Goal: Task Accomplishment & Management: Use online tool/utility

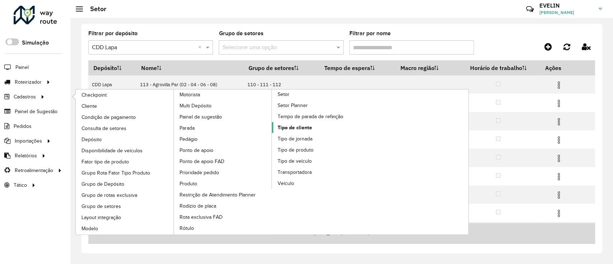
click at [293, 124] on span "Tipo de cliente" at bounding box center [294, 128] width 34 height 8
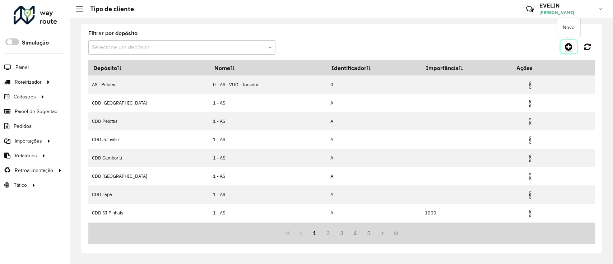
click at [569, 48] on icon at bounding box center [568, 46] width 8 height 9
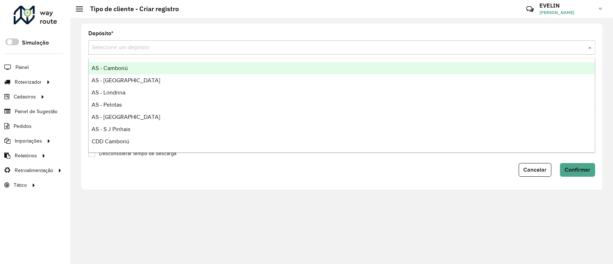
click at [120, 46] on input "text" at bounding box center [334, 47] width 485 height 9
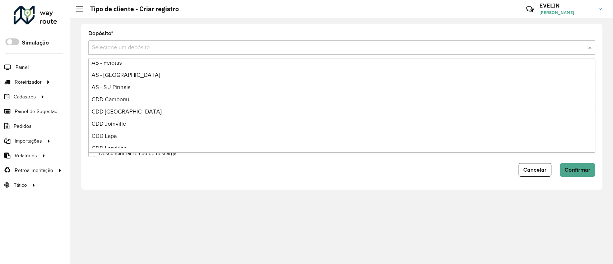
scroll to position [84, 0]
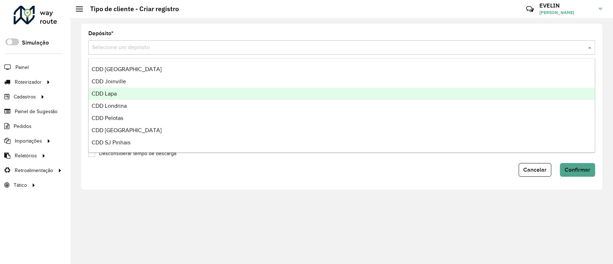
click at [131, 92] on div "CDD Lapa" at bounding box center [342, 94] width 506 height 12
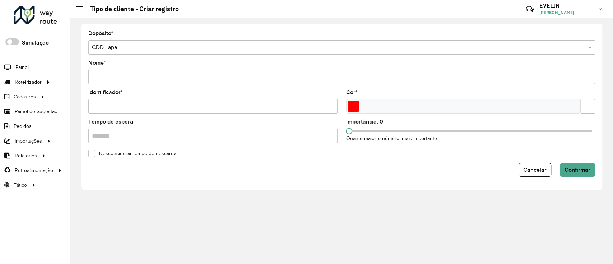
click at [137, 78] on input "Nome *" at bounding box center [341, 77] width 506 height 14
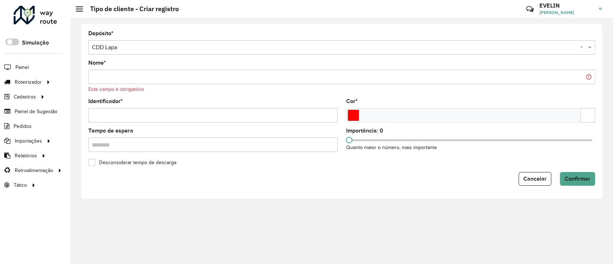
paste input "**********"
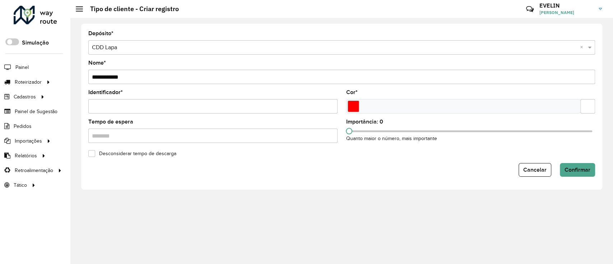
type input "**********"
click at [131, 104] on input "Identificador *" at bounding box center [212, 106] width 249 height 14
paste input "*"
type input "*"
click at [149, 139] on input "Tempo de espera" at bounding box center [212, 135] width 249 height 14
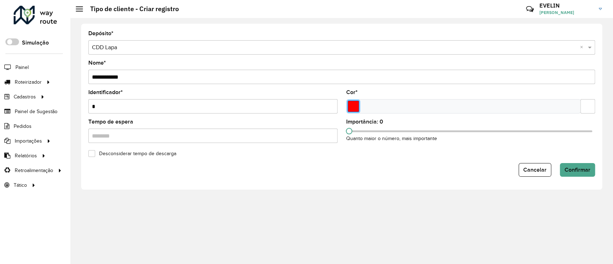
click at [351, 105] on input "Select a color" at bounding box center [352, 105] width 11 height 11
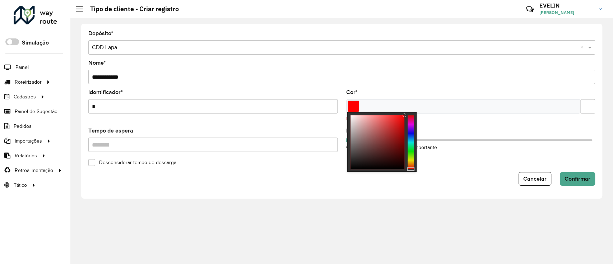
click at [404, 115] on div at bounding box center [404, 115] width 4 height 4
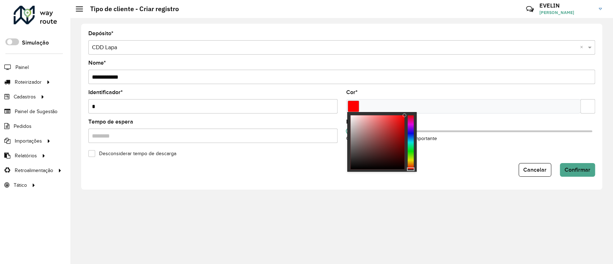
click at [479, 122] on div "Importância: 0 Quanto maior o número, mais importante" at bounding box center [470, 130] width 249 height 23
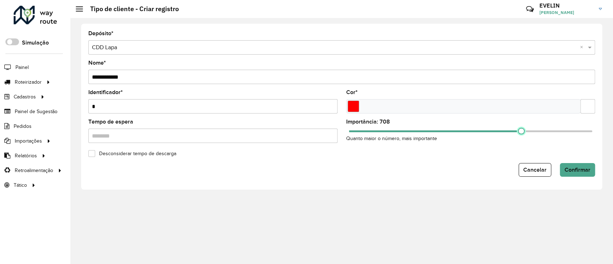
drag, startPoint x: 350, startPoint y: 131, endPoint x: 521, endPoint y: 120, distance: 171.1
click at [521, 120] on div "Importância: 708 Quanto maior o número, mais importante" at bounding box center [470, 130] width 249 height 23
click at [518, 130] on span at bounding box center [518, 131] width 6 height 6
click at [519, 132] on span at bounding box center [519, 131] width 6 height 6
click at [574, 168] on span "Confirmar" at bounding box center [577, 169] width 26 height 6
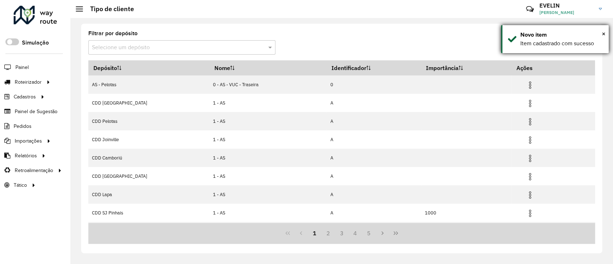
click at [600, 32] on div "Novo item" at bounding box center [561, 34] width 83 height 9
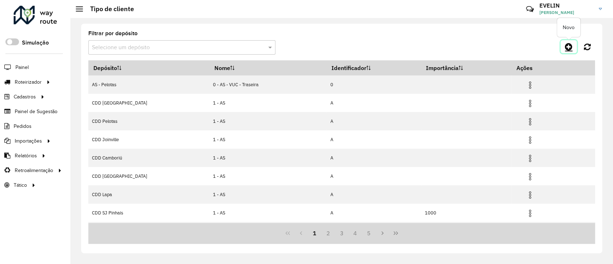
click at [568, 44] on icon at bounding box center [568, 46] width 8 height 9
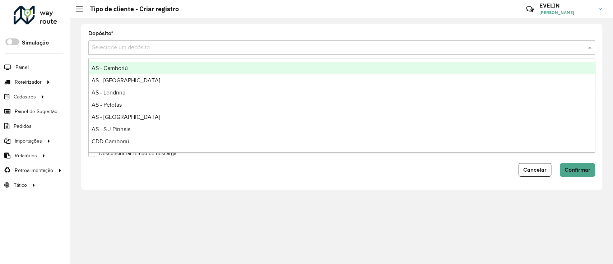
drag, startPoint x: 118, startPoint y: 47, endPoint x: 136, endPoint y: 62, distance: 23.4
click at [118, 47] on input "text" at bounding box center [334, 47] width 485 height 9
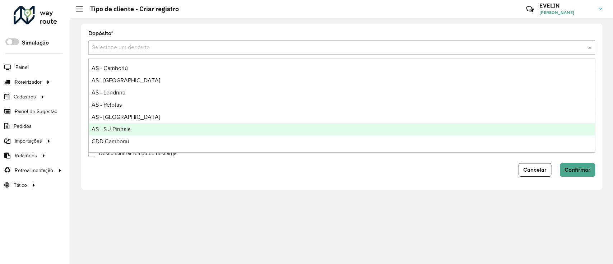
scroll to position [84, 0]
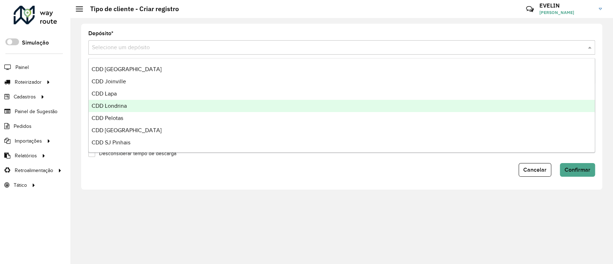
click at [140, 106] on div "CDD Londrina" at bounding box center [342, 106] width 506 height 12
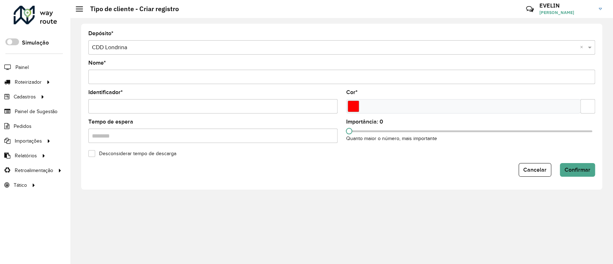
click at [116, 73] on input "Nome *" at bounding box center [341, 77] width 506 height 14
paste input "*"
drag, startPoint x: 113, startPoint y: 76, endPoint x: 66, endPoint y: 73, distance: 47.1
click at [69, 75] on div "Roteirizador AmbevTech Simulação Painel Roteirizador Entregas Vendas Cadastros …" at bounding box center [306, 132] width 613 height 264
click at [102, 74] on input "*" at bounding box center [341, 77] width 506 height 14
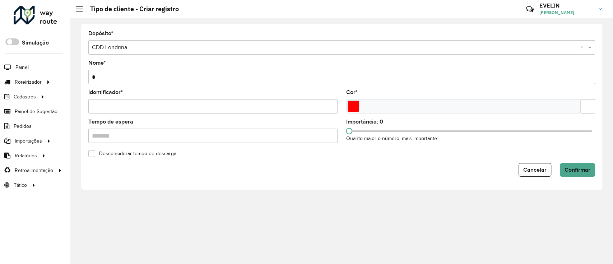
click at [103, 75] on input "*" at bounding box center [341, 77] width 506 height 14
paste input "**********"
type input "**********"
click at [98, 102] on input "Identificador *" at bounding box center [212, 106] width 249 height 14
type input "*"
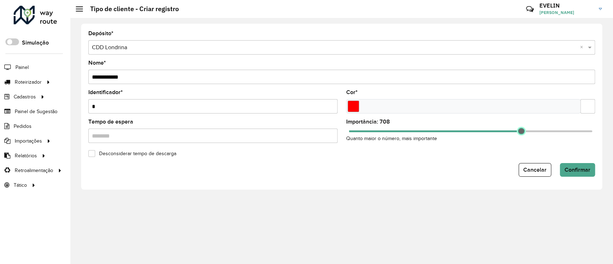
drag, startPoint x: 349, startPoint y: 131, endPoint x: 521, endPoint y: 129, distance: 171.2
click at [521, 129] on span at bounding box center [520, 131] width 6 height 6
click at [518, 129] on span at bounding box center [519, 131] width 6 height 6
click at [519, 130] on span at bounding box center [519, 131] width 6 height 6
click at [356, 104] on input "Select a color" at bounding box center [352, 105] width 11 height 11
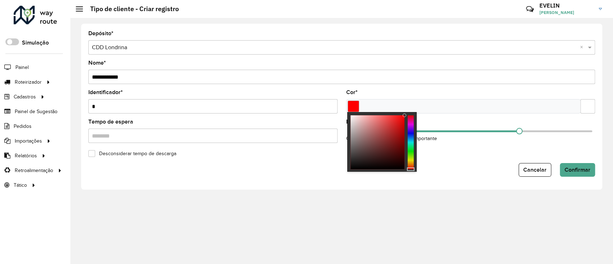
click at [404, 115] on div at bounding box center [404, 115] width 4 height 4
click at [583, 173] on button "Confirmar" at bounding box center [576, 170] width 35 height 14
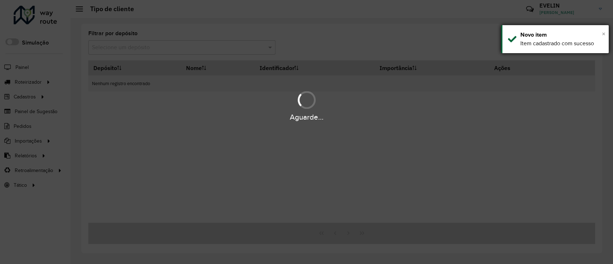
click at [604, 32] on span "×" at bounding box center [603, 34] width 4 height 8
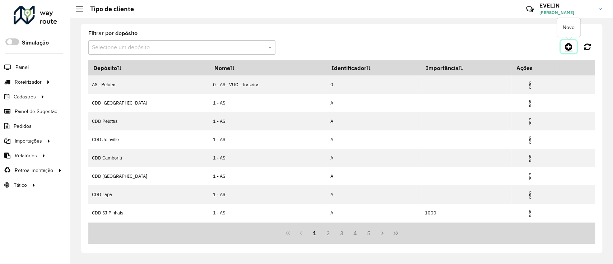
click at [569, 47] on icon at bounding box center [568, 46] width 8 height 9
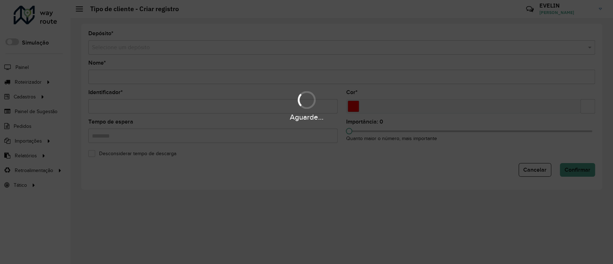
click at [121, 48] on div "Aguarde..." at bounding box center [306, 132] width 613 height 264
click at [121, 48] on hb-app "Aguarde... Pop-up bloqueado! Seu navegador bloqueou automáticamente a abertura …" at bounding box center [306, 132] width 613 height 264
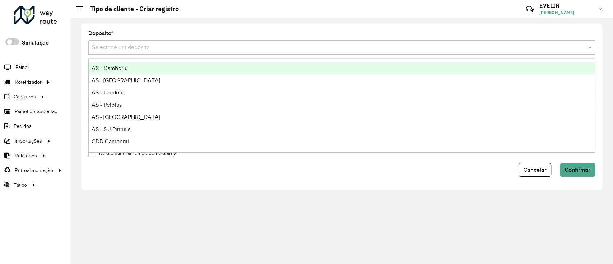
click at [121, 48] on input "text" at bounding box center [334, 47] width 485 height 9
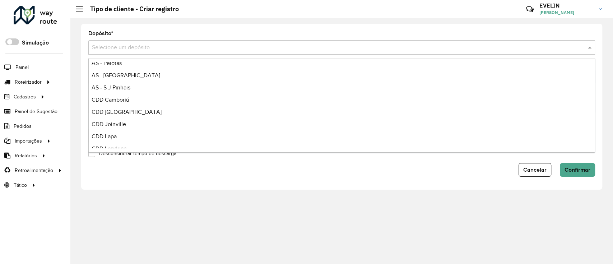
scroll to position [84, 0]
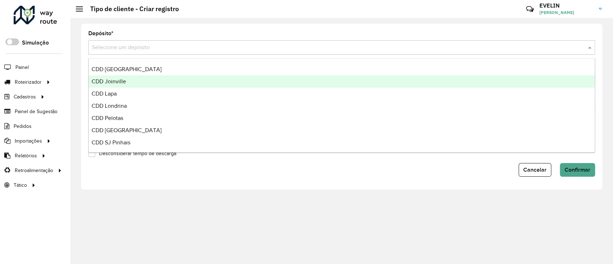
click at [118, 79] on span "CDD Joinville" at bounding box center [108, 81] width 34 height 6
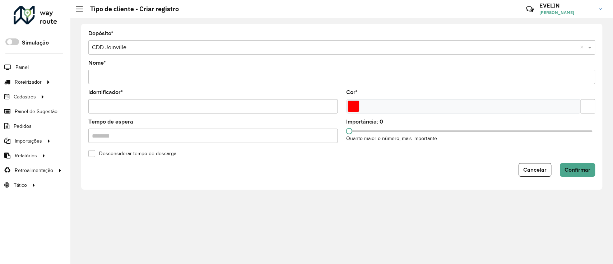
click at [164, 82] on input "Nome *" at bounding box center [341, 77] width 506 height 14
paste input "**********"
type input "**********"
click at [125, 107] on input "Identificador *" at bounding box center [212, 106] width 249 height 14
type input "*"
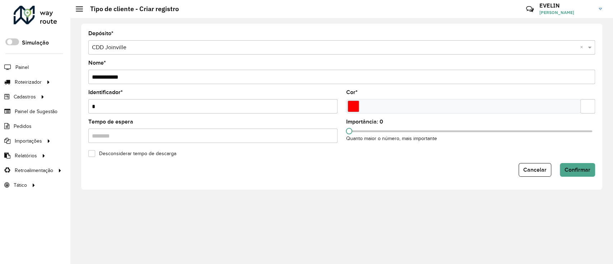
type input "*"
click at [355, 99] on div at bounding box center [463, 106] width 235 height 14
click at [353, 107] on input "Select a color" at bounding box center [352, 105] width 11 height 11
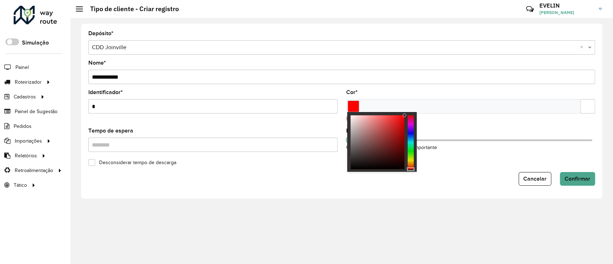
drag, startPoint x: 403, startPoint y: 113, endPoint x: 407, endPoint y: 113, distance: 4.3
click at [407, 113] on div at bounding box center [381, 142] width 69 height 60
click at [441, 122] on div "Este campo é obrigatório" at bounding box center [470, 119] width 249 height 8
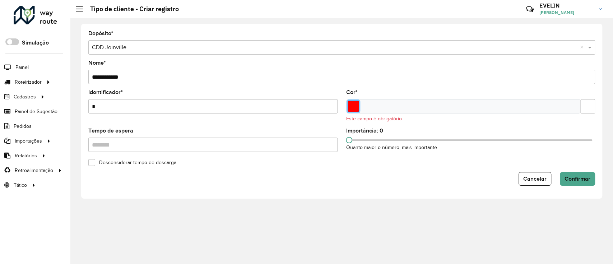
click at [352, 105] on input "Select a color" at bounding box center [352, 105] width 11 height 11
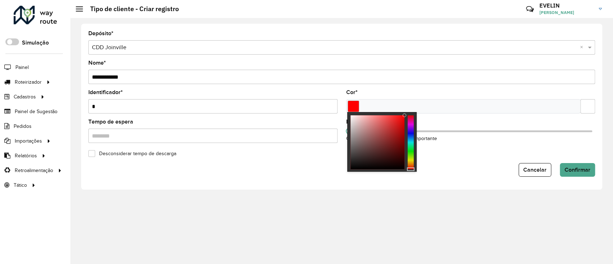
click at [405, 114] on div at bounding box center [404, 115] width 4 height 4
click at [558, 117] on formly-field "Cor *" at bounding box center [471, 104] width 258 height 29
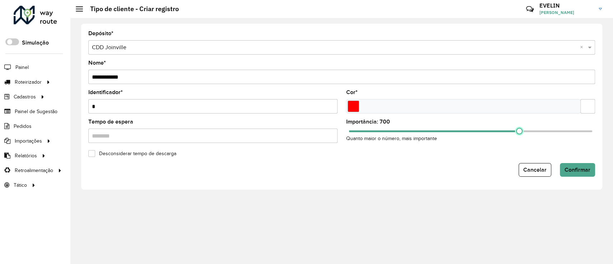
drag, startPoint x: 348, startPoint y: 131, endPoint x: 519, endPoint y: 119, distance: 171.2
click at [519, 119] on div "Importância: 700 Quanto maior o número, mais importante" at bounding box center [470, 130] width 249 height 23
click at [588, 168] on span "Confirmar" at bounding box center [577, 169] width 26 height 6
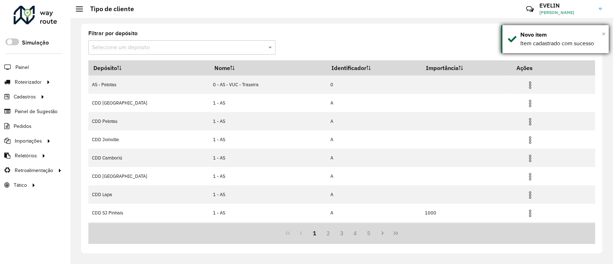
click at [603, 33] on span "×" at bounding box center [603, 34] width 4 height 8
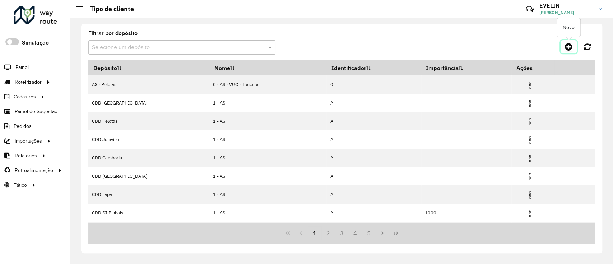
click at [568, 46] on icon at bounding box center [568, 46] width 8 height 9
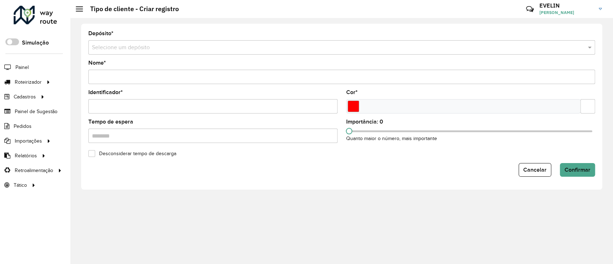
click at [141, 45] on hb-app "Aguarde... Pop-up bloqueado! Seu navegador bloqueou automáticamente a abertura …" at bounding box center [306, 132] width 613 height 264
click at [141, 45] on input "text" at bounding box center [334, 47] width 485 height 9
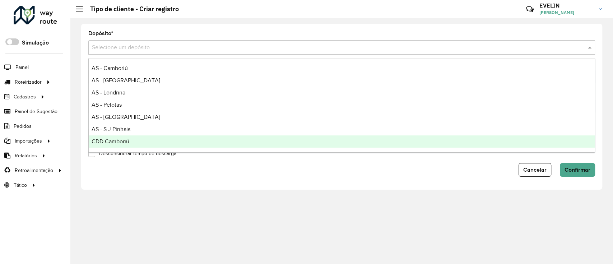
scroll to position [84, 0]
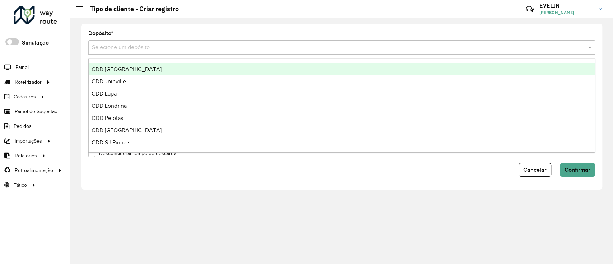
click at [103, 70] on span "CDD [GEOGRAPHIC_DATA]" at bounding box center [126, 69] width 70 height 6
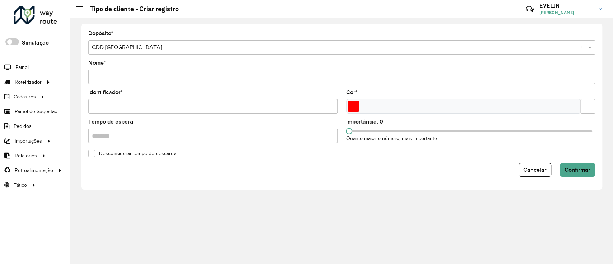
click at [107, 76] on input "Nome *" at bounding box center [341, 77] width 506 height 14
paste input "**********"
type input "**********"
click at [107, 108] on input "Identificador *" at bounding box center [212, 106] width 249 height 14
type input "*"
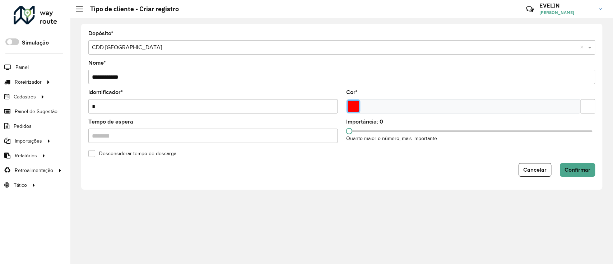
click at [351, 110] on input "Select a color" at bounding box center [352, 105] width 11 height 11
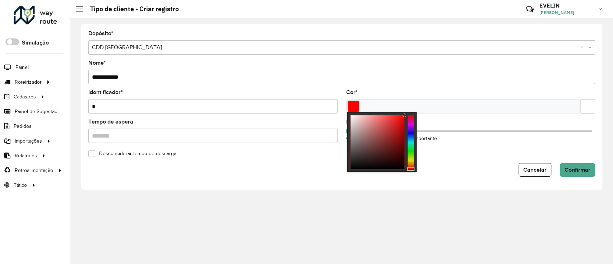
drag, startPoint x: 403, startPoint y: 114, endPoint x: 410, endPoint y: 112, distance: 7.8
click at [410, 112] on div at bounding box center [381, 142] width 69 height 60
click at [435, 116] on formly-field "Cor *" at bounding box center [471, 104] width 258 height 29
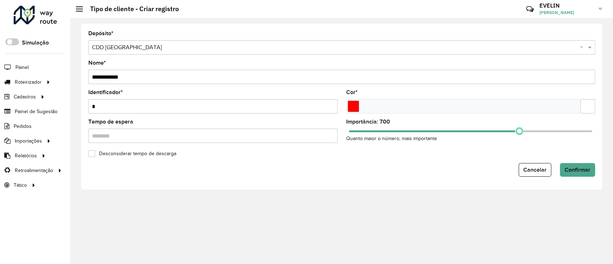
drag, startPoint x: 349, startPoint y: 131, endPoint x: 518, endPoint y: 140, distance: 169.6
click at [518, 140] on div "Importância: 700 Quanto maior o número, mais importante" at bounding box center [470, 130] width 249 height 23
click at [569, 171] on span "Confirmar" at bounding box center [577, 169] width 26 height 6
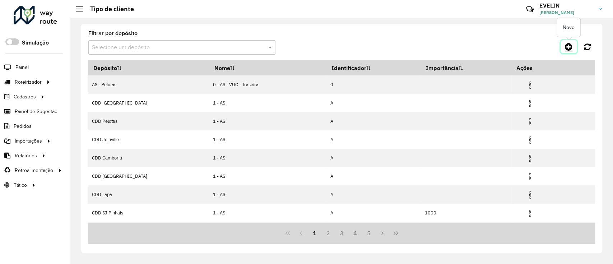
click at [568, 48] on icon at bounding box center [568, 46] width 8 height 9
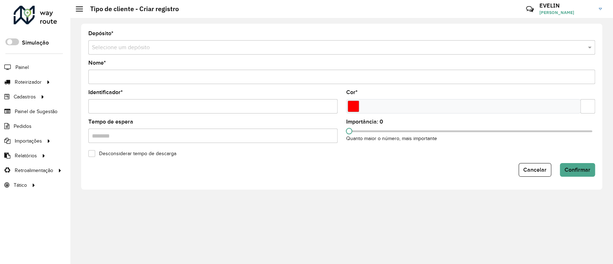
click at [178, 52] on div "Selecione um depósito" at bounding box center [341, 47] width 506 height 14
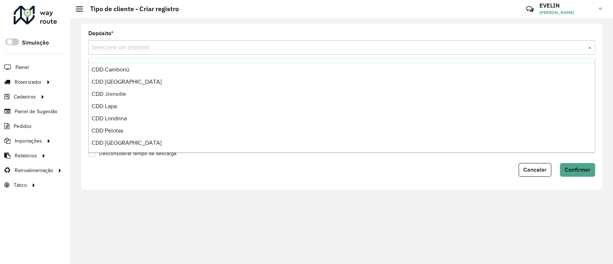
scroll to position [84, 0]
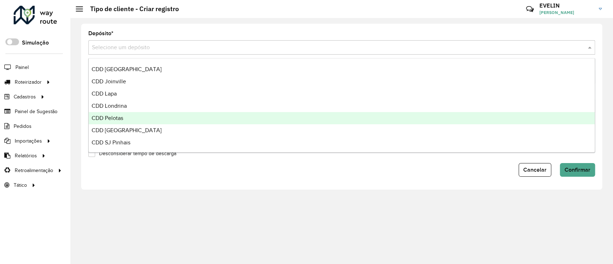
click at [105, 117] on span "CDD Pelotas" at bounding box center [107, 118] width 32 height 6
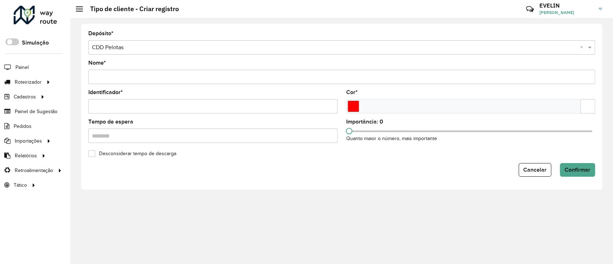
click at [120, 74] on input "Nome *" at bounding box center [341, 77] width 506 height 14
paste input "**********"
type input "**********"
click at [112, 104] on input "Identificador *" at bounding box center [212, 106] width 249 height 14
type input "*"
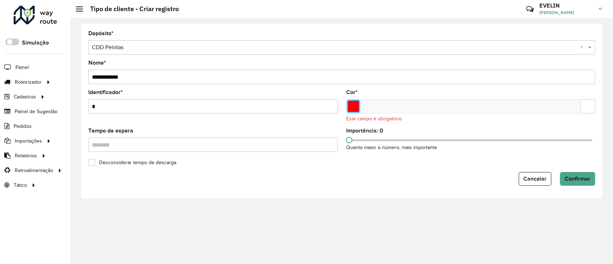
click at [351, 108] on input "Select a color" at bounding box center [352, 105] width 11 height 11
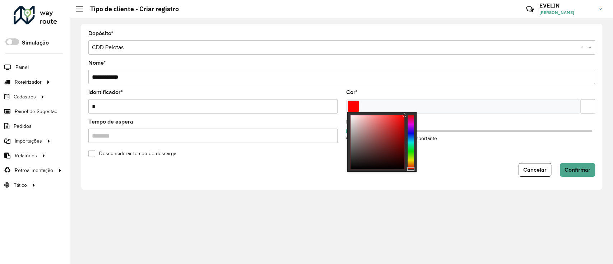
drag, startPoint x: 404, startPoint y: 114, endPoint x: 409, endPoint y: 112, distance: 5.1
click at [409, 112] on div at bounding box center [381, 142] width 69 height 60
click at [437, 119] on div "Importância: 0 Quanto maior o número, mais importante" at bounding box center [470, 130] width 249 height 23
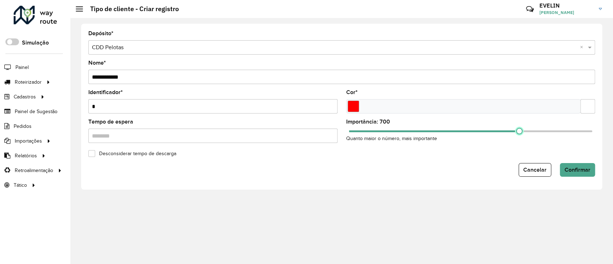
drag, startPoint x: 349, startPoint y: 131, endPoint x: 518, endPoint y: 127, distance: 169.0
click at [518, 127] on div "Importância: 700 Quanto maior o número, mais importante" at bounding box center [470, 130] width 249 height 23
click at [569, 165] on button "Confirmar" at bounding box center [576, 170] width 35 height 14
click at [529, 169] on span "Cancelar" at bounding box center [534, 169] width 23 height 6
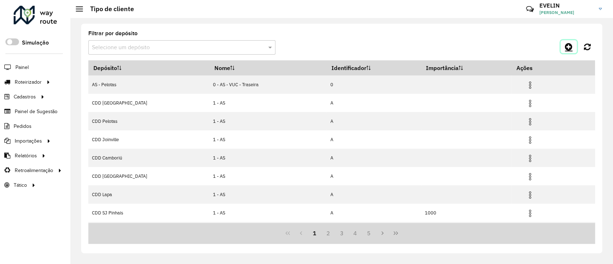
click at [567, 47] on icon at bounding box center [568, 46] width 8 height 9
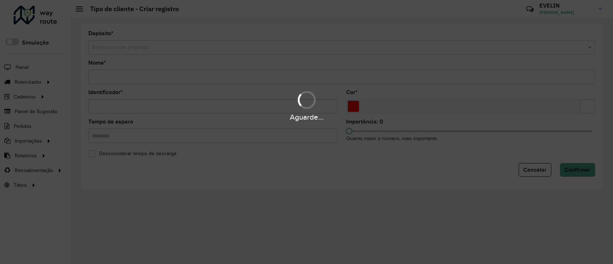
click at [183, 47] on div "Aguarde..." at bounding box center [306, 132] width 613 height 264
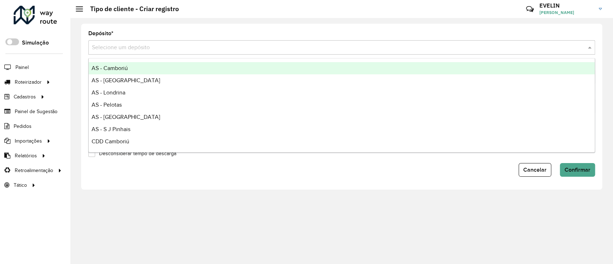
click at [183, 47] on input "text" at bounding box center [334, 47] width 485 height 9
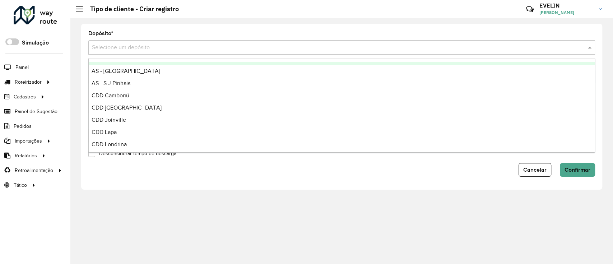
scroll to position [84, 0]
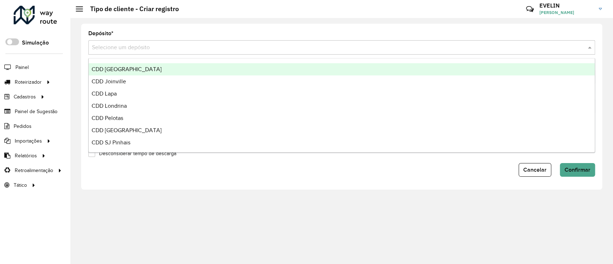
click at [121, 66] on span "CDD [GEOGRAPHIC_DATA]" at bounding box center [126, 69] width 70 height 6
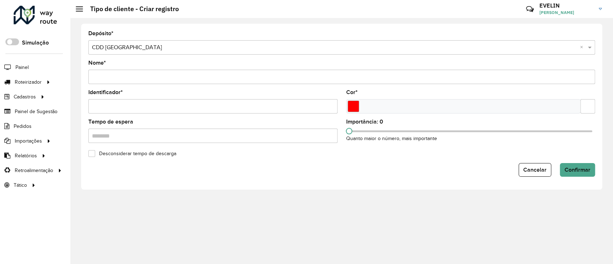
click at [124, 79] on input "Nome *" at bounding box center [341, 77] width 506 height 14
paste input "**********"
type input "**********"
click at [346, 108] on div at bounding box center [463, 106] width 235 height 14
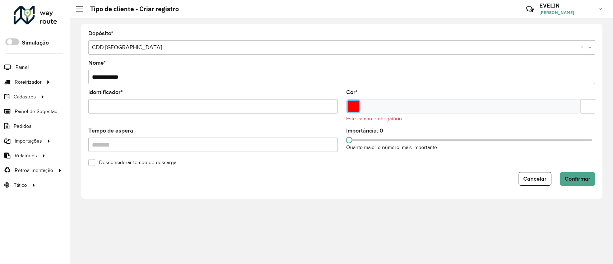
click at [351, 107] on input "Select a color" at bounding box center [352, 105] width 11 height 11
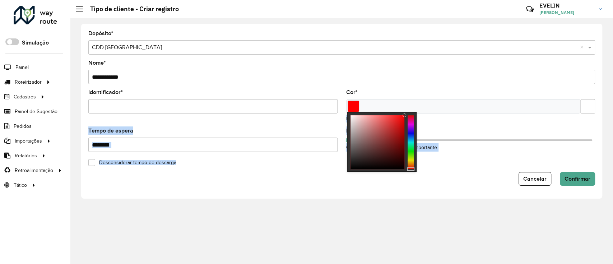
drag, startPoint x: 405, startPoint y: 113, endPoint x: 411, endPoint y: 111, distance: 6.4
click at [411, 111] on body "Aguarde... Pop-up bloqueado! Seu navegador bloqueou automáticamente a abertura …" at bounding box center [306, 132] width 613 height 264
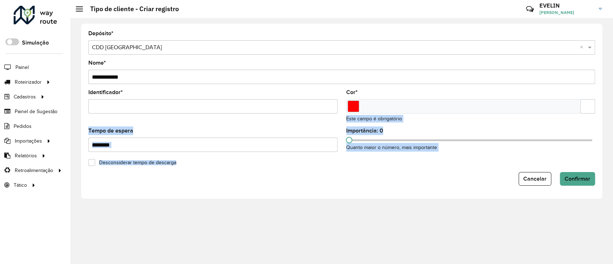
click at [356, 112] on div at bounding box center [463, 106] width 235 height 14
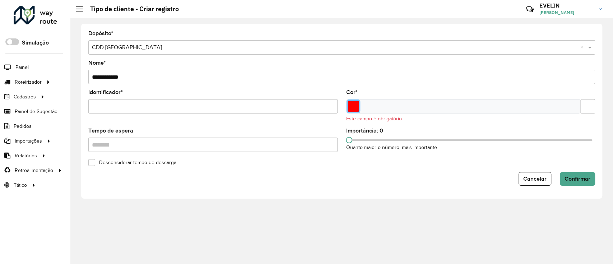
click at [353, 103] on input "Select a color" at bounding box center [352, 105] width 11 height 11
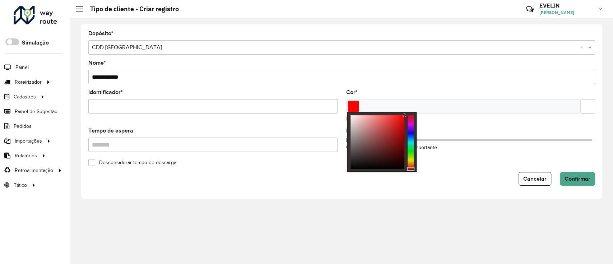
drag, startPoint x: 404, startPoint y: 113, endPoint x: 410, endPoint y: 113, distance: 5.8
click at [410, 113] on div at bounding box center [381, 142] width 69 height 60
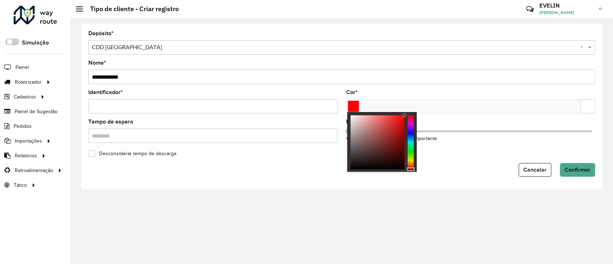
drag, startPoint x: 404, startPoint y: 114, endPoint x: 408, endPoint y: 114, distance: 4.7
click at [408, 114] on div at bounding box center [381, 142] width 69 height 60
click at [218, 136] on input "Tempo de espera" at bounding box center [212, 135] width 249 height 14
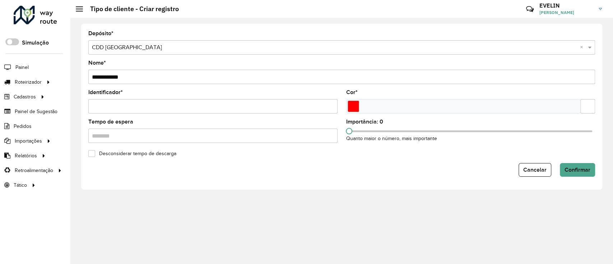
click at [145, 108] on input "Identificador *" at bounding box center [212, 106] width 249 height 14
type input "*"
drag, startPoint x: 349, startPoint y: 130, endPoint x: 519, endPoint y: 125, distance: 170.2
click at [519, 125] on div "Importância: 700 Quanto maior o número, mais importante" at bounding box center [470, 130] width 249 height 23
click at [585, 166] on span "Confirmar" at bounding box center [577, 169] width 26 height 6
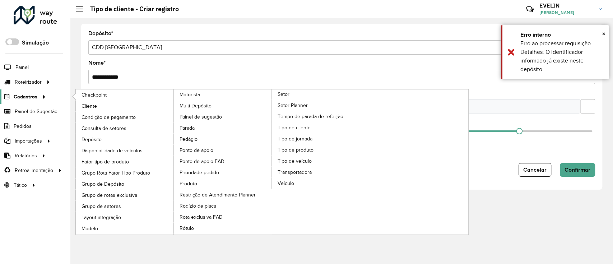
click at [36, 94] on span "Cadastros" at bounding box center [26, 97] width 24 height 8
click at [288, 130] on span "Tipo de cliente" at bounding box center [294, 128] width 34 height 8
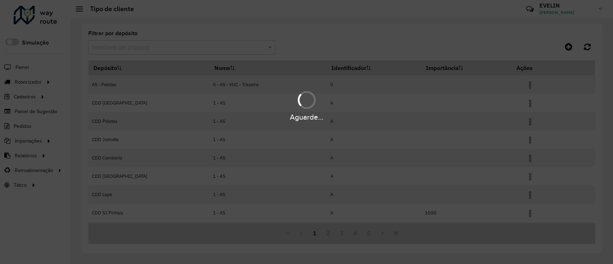
click at [160, 49] on hb-app "Aguarde... Pop-up bloqueado! Seu navegador bloqueou automáticamente a abertura …" at bounding box center [306, 132] width 613 height 264
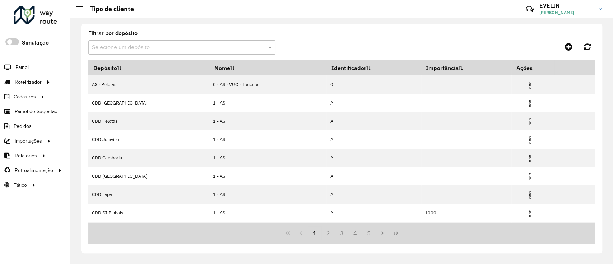
click at [174, 46] on input "text" at bounding box center [174, 47] width 165 height 9
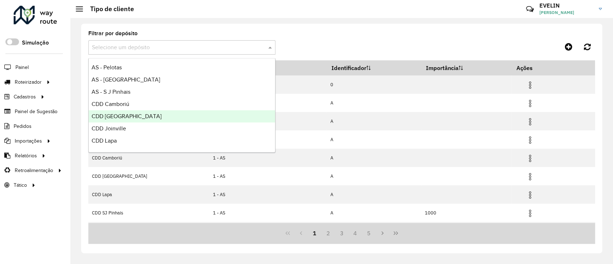
scroll to position [84, 0]
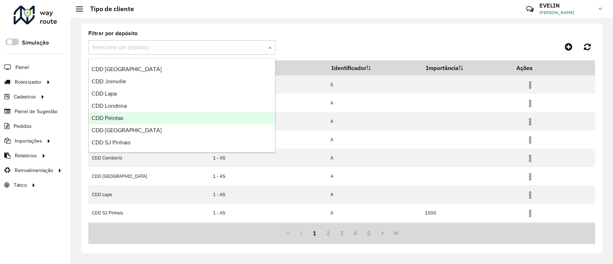
click at [129, 117] on div "CDD Pelotas" at bounding box center [182, 118] width 186 height 12
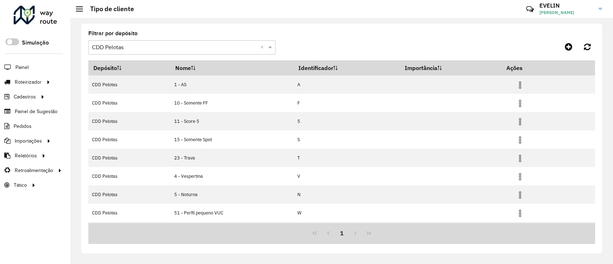
click at [182, 46] on input "text" at bounding box center [174, 47] width 165 height 9
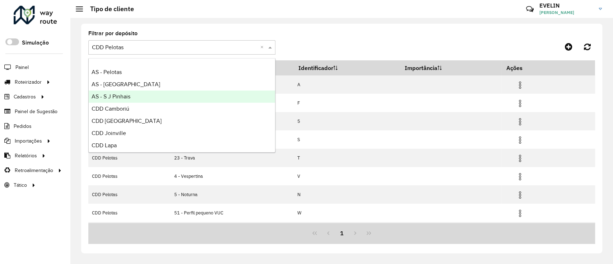
scroll to position [48, 0]
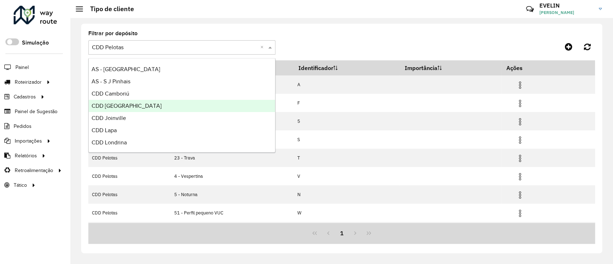
click at [112, 108] on span "CDD [GEOGRAPHIC_DATA]" at bounding box center [126, 106] width 70 height 6
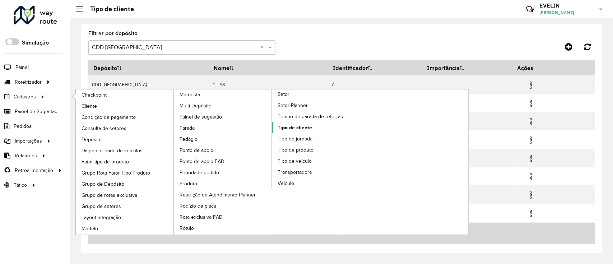
click at [290, 125] on span "Tipo de cliente" at bounding box center [294, 128] width 34 height 8
click at [306, 126] on span "Tipo de cliente" at bounding box center [294, 128] width 34 height 8
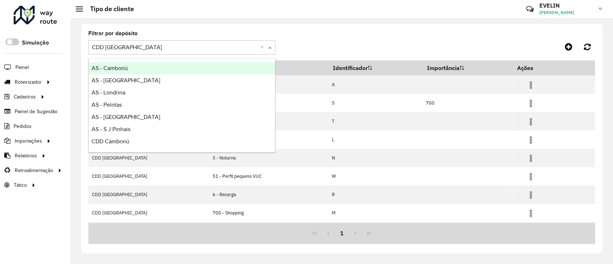
click at [112, 43] on input "text" at bounding box center [174, 47] width 165 height 9
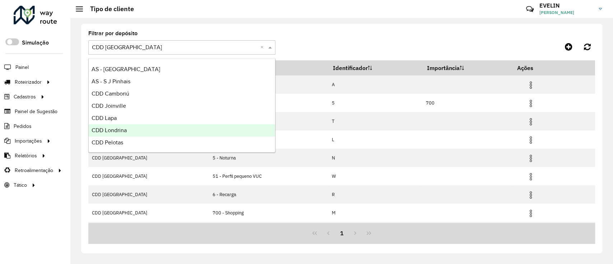
click at [114, 128] on span "CDD Londrina" at bounding box center [108, 130] width 35 height 6
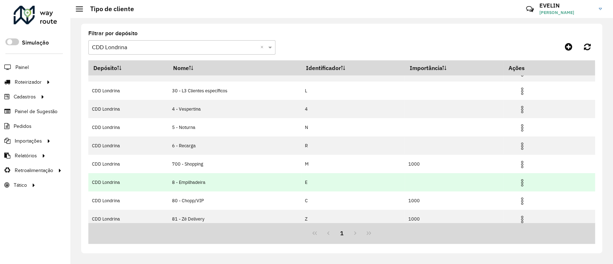
scroll to position [72, 0]
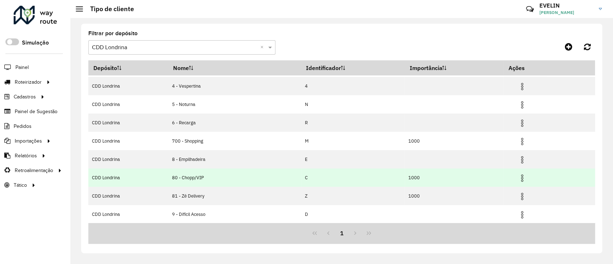
click at [528, 174] on td at bounding box center [524, 177] width 43 height 18
click at [522, 175] on img at bounding box center [521, 178] width 9 height 9
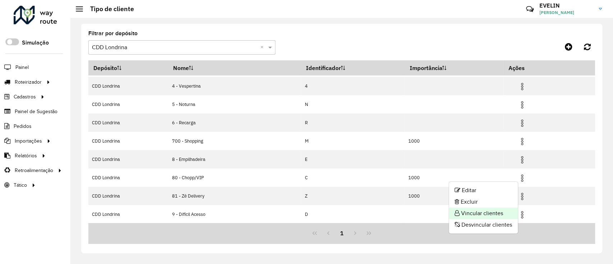
click at [464, 208] on li "Vincular clientes" at bounding box center [483, 212] width 69 height 11
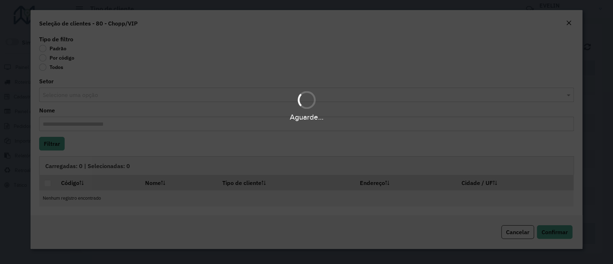
click at [72, 57] on body "Aguarde... Pop-up bloqueado! Seu navegador bloqueou automáticamente a abertura …" at bounding box center [306, 132] width 613 height 264
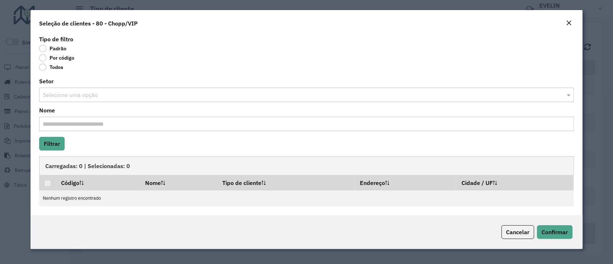
click at [70, 57] on label "Por código" at bounding box center [56, 57] width 35 height 7
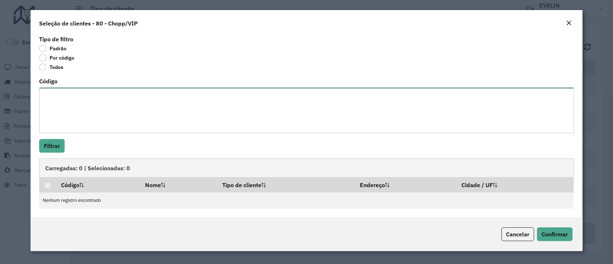
click at [111, 96] on textarea "Código" at bounding box center [306, 111] width 534 height 46
paste textarea "** *** *** *** *** *** *** **** **** **** **** **** **** **** **** **** **** **…"
type textarea "** *** *** *** *** *** *** **** **** **** **** **** **** **** **** **** **** **…"
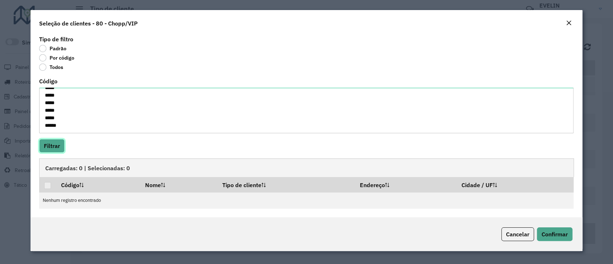
click at [55, 140] on button "Filtrar" at bounding box center [51, 146] width 25 height 14
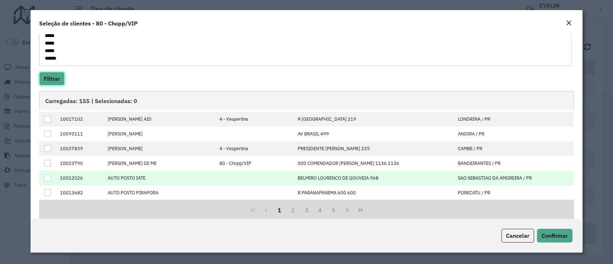
scroll to position [78, 0]
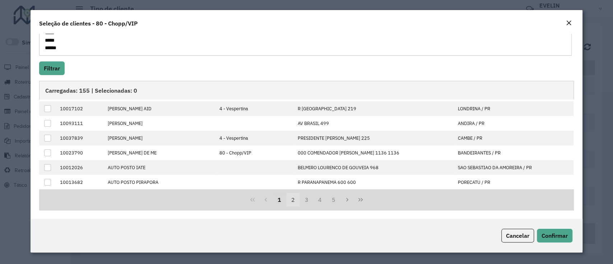
click at [294, 198] on button "2" at bounding box center [293, 200] width 14 height 14
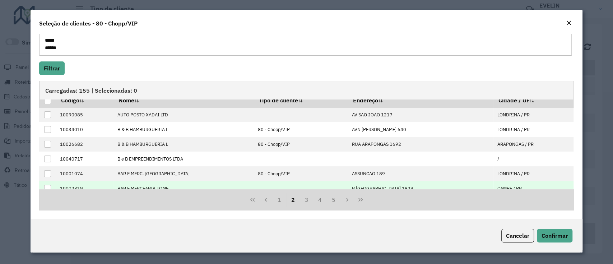
scroll to position [0, 0]
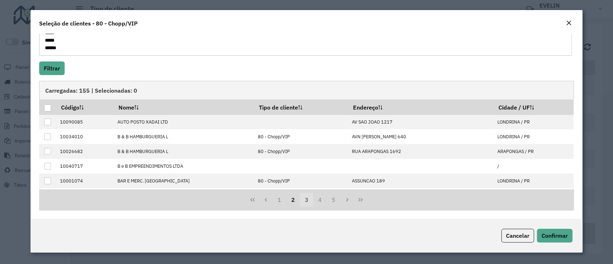
click at [308, 203] on button "3" at bounding box center [307, 200] width 14 height 14
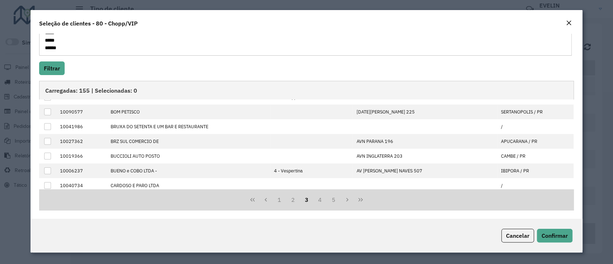
scroll to position [72, 0]
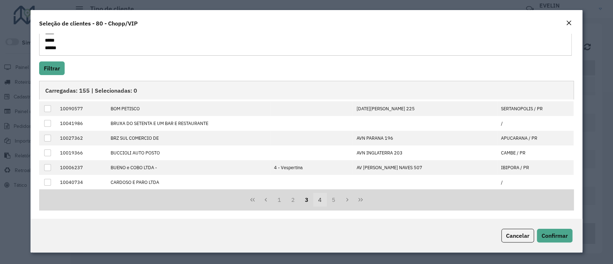
click at [315, 197] on button "4" at bounding box center [320, 200] width 14 height 14
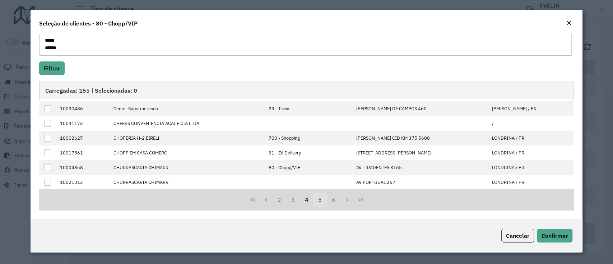
click at [320, 200] on button "5" at bounding box center [320, 200] width 14 height 14
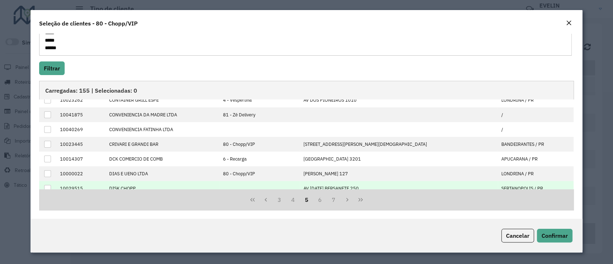
scroll to position [0, 0]
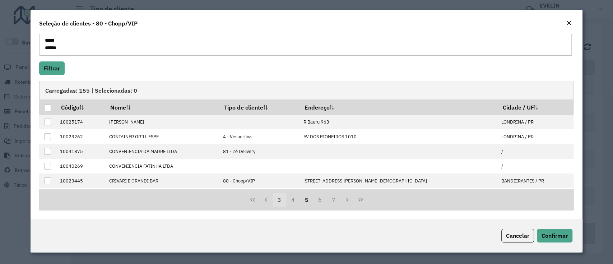
click at [280, 203] on button "3" at bounding box center [279, 200] width 14 height 14
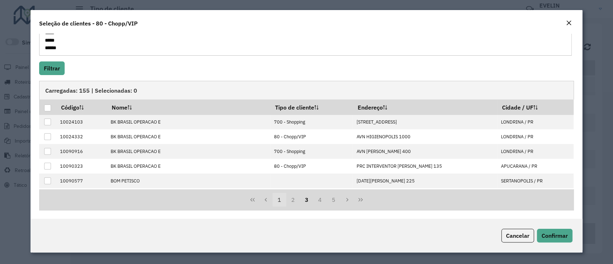
click at [278, 202] on button "1" at bounding box center [279, 200] width 14 height 14
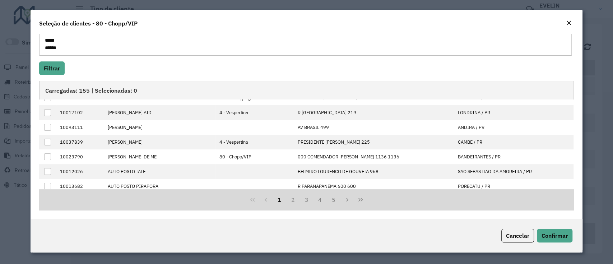
scroll to position [72, 0]
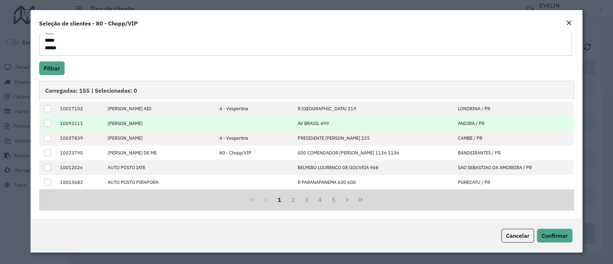
click at [48, 121] on div at bounding box center [47, 123] width 7 height 7
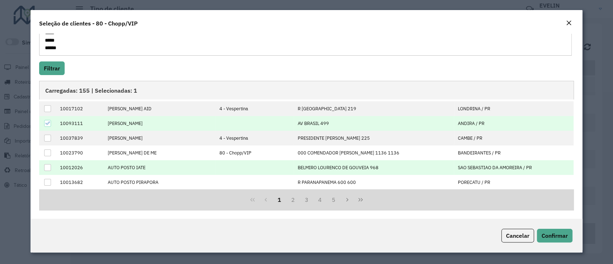
click at [44, 167] on div at bounding box center [47, 167] width 7 height 7
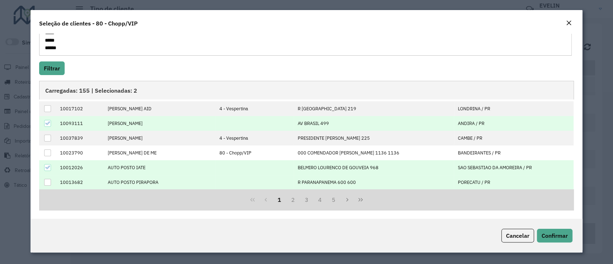
click at [45, 182] on div at bounding box center [47, 182] width 7 height 7
click at [295, 199] on button "2" at bounding box center [293, 200] width 14 height 14
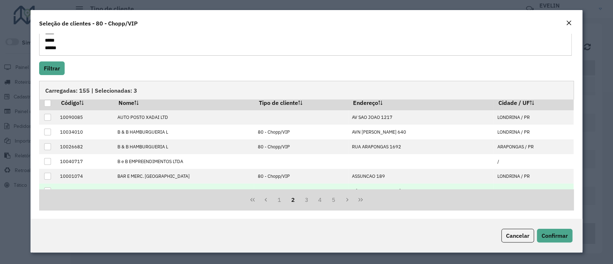
scroll to position [0, 0]
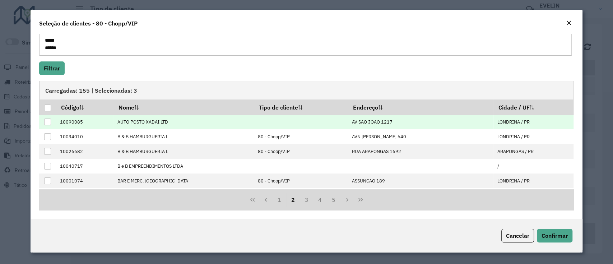
click at [47, 121] on div at bounding box center [47, 121] width 7 height 7
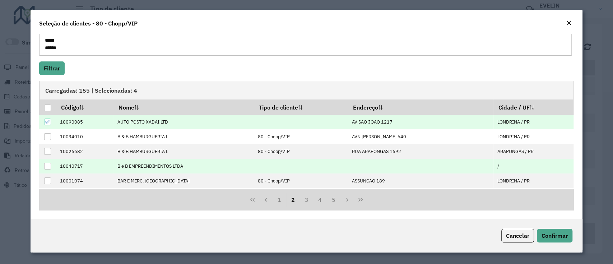
click at [46, 164] on div at bounding box center [47, 166] width 7 height 7
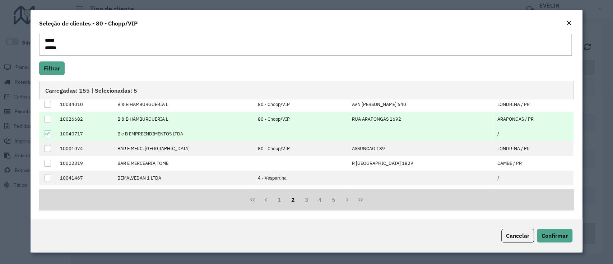
scroll to position [48, 0]
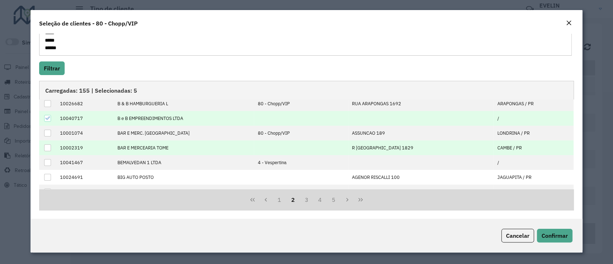
click at [46, 147] on div at bounding box center [47, 147] width 7 height 7
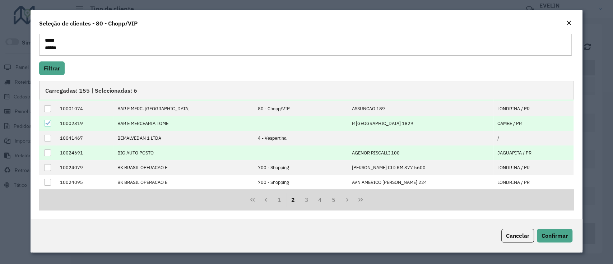
click at [46, 152] on div at bounding box center [47, 152] width 7 height 7
click at [308, 199] on button "3" at bounding box center [307, 200] width 14 height 14
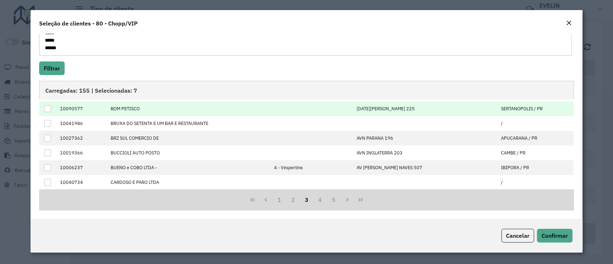
click at [48, 108] on div at bounding box center [47, 108] width 7 height 7
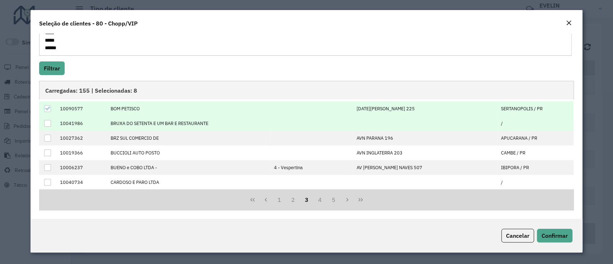
click at [48, 122] on div at bounding box center [47, 123] width 7 height 7
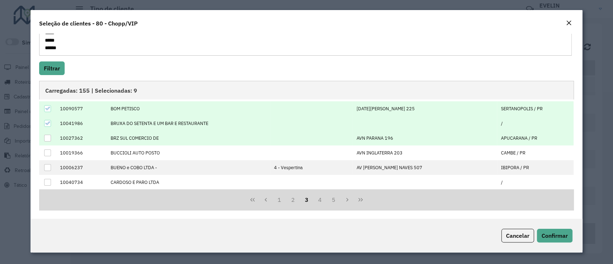
click at [49, 138] on div at bounding box center [47, 138] width 7 height 7
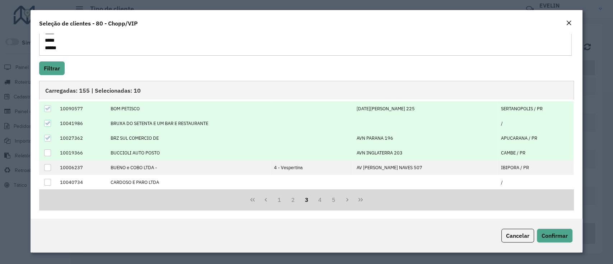
click at [46, 150] on div at bounding box center [47, 152] width 7 height 7
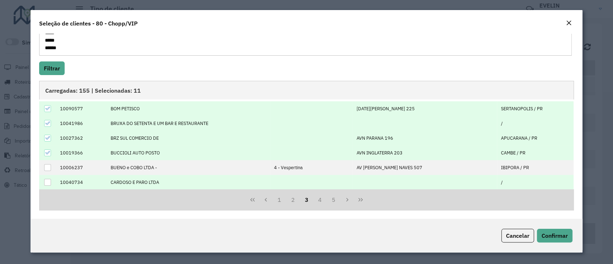
click at [48, 180] on div at bounding box center [47, 182] width 7 height 7
click at [316, 201] on button "4" at bounding box center [320, 200] width 14 height 14
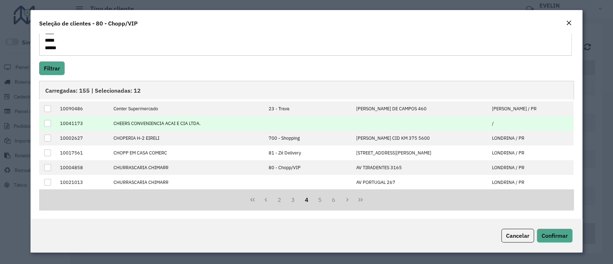
click at [44, 123] on div at bounding box center [47, 123] width 7 height 7
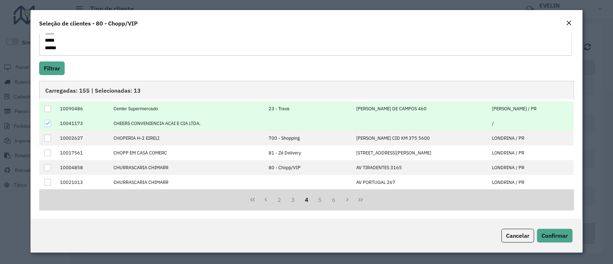
click at [50, 105] on div at bounding box center [47, 108] width 7 height 7
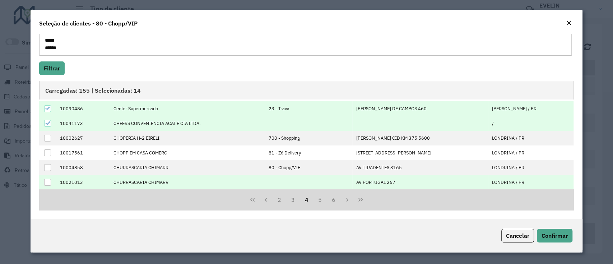
click at [49, 179] on div at bounding box center [47, 182] width 7 height 7
click at [304, 197] on button "4" at bounding box center [307, 200] width 14 height 14
click at [305, 199] on button "4" at bounding box center [307, 200] width 14 height 14
click at [315, 200] on button "5" at bounding box center [320, 200] width 14 height 14
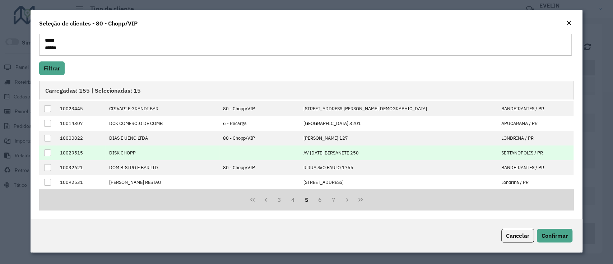
click at [46, 149] on div at bounding box center [47, 152] width 7 height 7
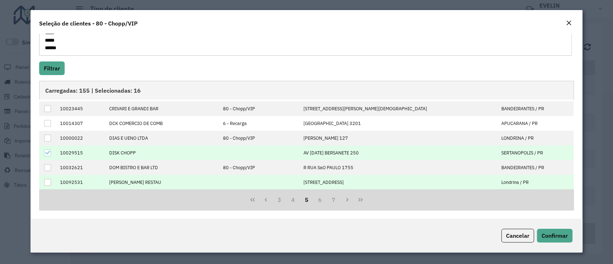
click at [50, 179] on div at bounding box center [47, 182] width 7 height 7
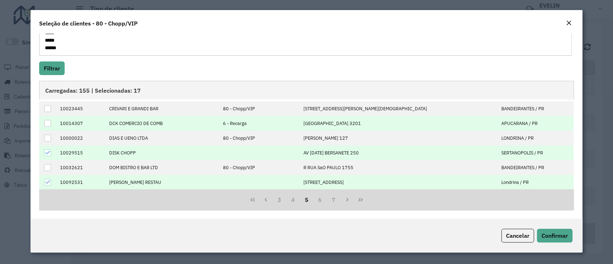
click at [50, 123] on div at bounding box center [47, 123] width 7 height 7
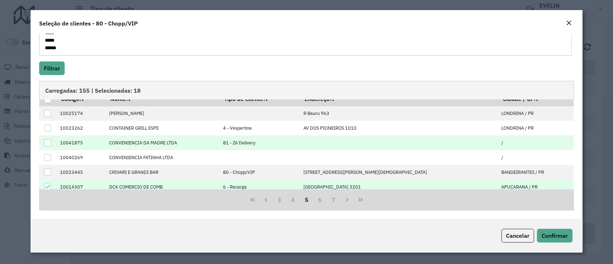
scroll to position [0, 0]
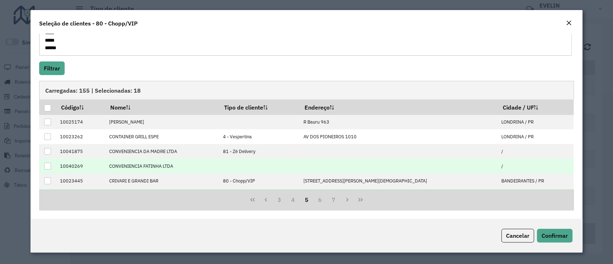
click at [47, 164] on div at bounding box center [47, 166] width 7 height 7
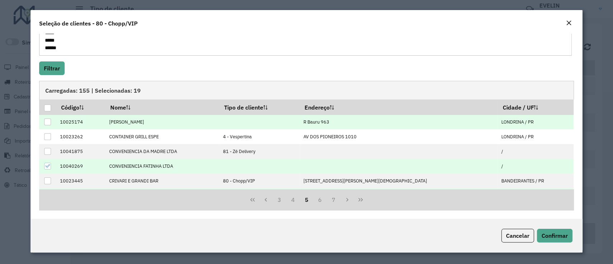
click at [47, 119] on div at bounding box center [47, 121] width 7 height 7
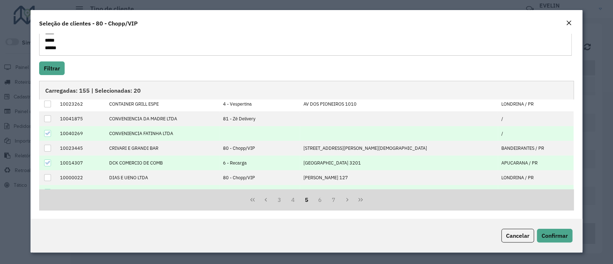
scroll to position [48, 0]
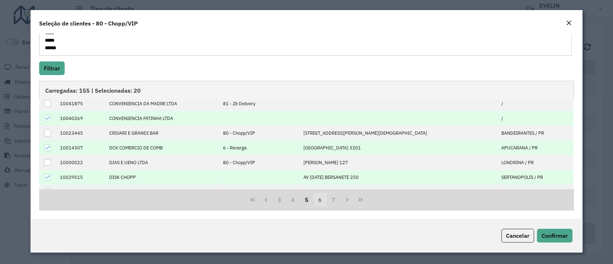
click at [315, 198] on button "6" at bounding box center [320, 200] width 14 height 14
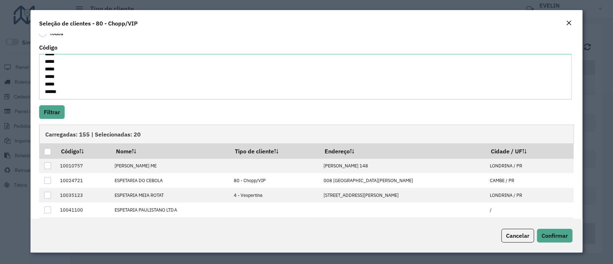
scroll to position [78, 0]
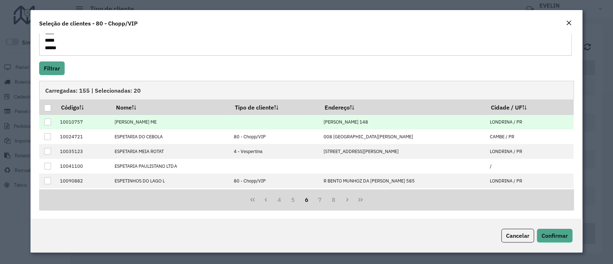
click at [47, 119] on div at bounding box center [47, 121] width 7 height 7
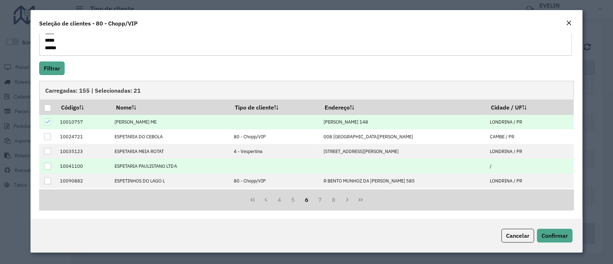
click at [48, 165] on div at bounding box center [47, 166] width 7 height 7
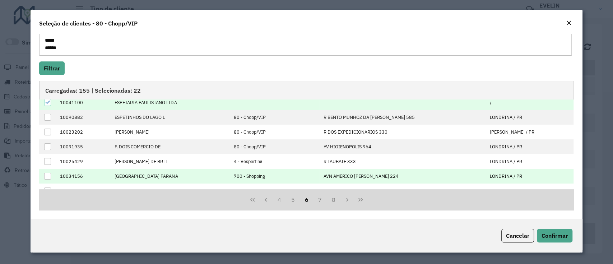
scroll to position [72, 0]
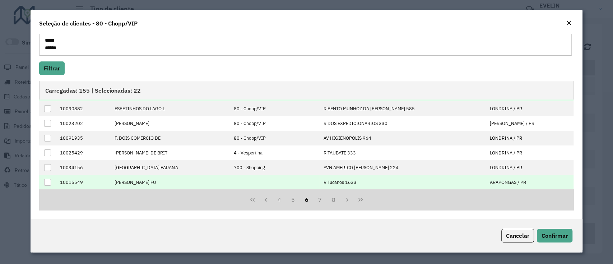
drag, startPoint x: 44, startPoint y: 182, endPoint x: 70, endPoint y: 182, distance: 26.6
click at [44, 180] on div at bounding box center [47, 182] width 7 height 7
click at [318, 200] on button "7" at bounding box center [320, 200] width 14 height 14
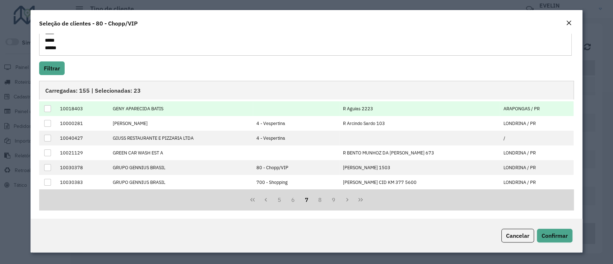
click at [47, 108] on div at bounding box center [47, 108] width 7 height 7
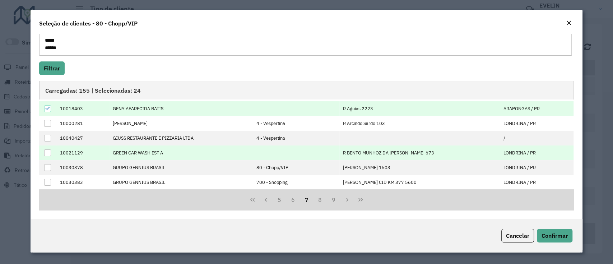
click at [47, 152] on div at bounding box center [47, 152] width 7 height 7
click at [317, 197] on button "8" at bounding box center [320, 200] width 14 height 14
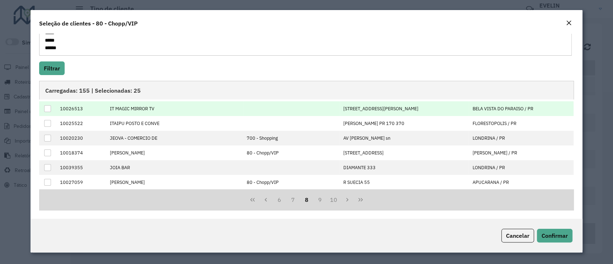
click at [47, 108] on div at bounding box center [47, 108] width 7 height 7
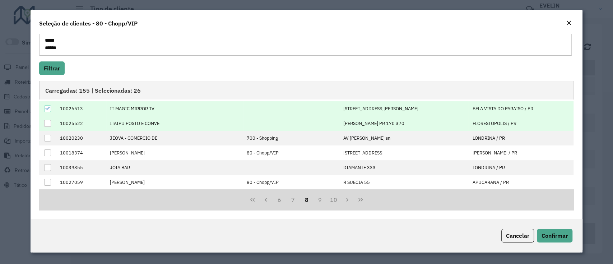
click at [49, 122] on div at bounding box center [47, 123] width 7 height 7
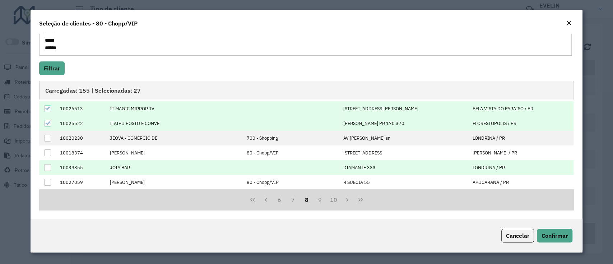
click at [47, 166] on div at bounding box center [47, 167] width 7 height 7
click at [319, 198] on button "9" at bounding box center [320, 200] width 14 height 14
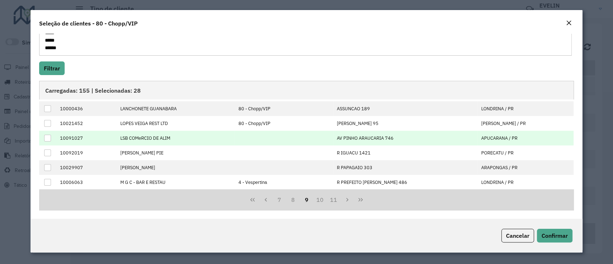
click at [47, 136] on div at bounding box center [47, 138] width 7 height 7
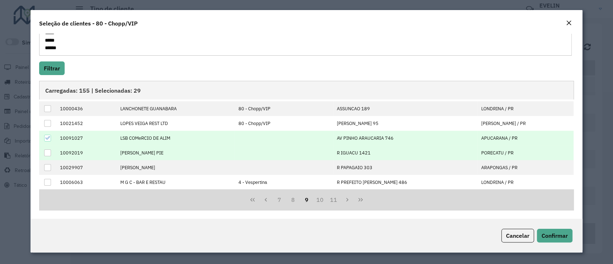
click at [46, 150] on div at bounding box center [47, 152] width 7 height 7
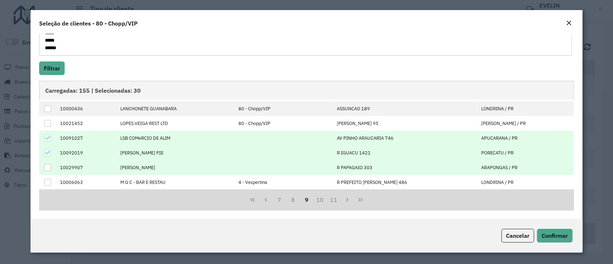
click at [47, 164] on div at bounding box center [47, 167] width 7 height 7
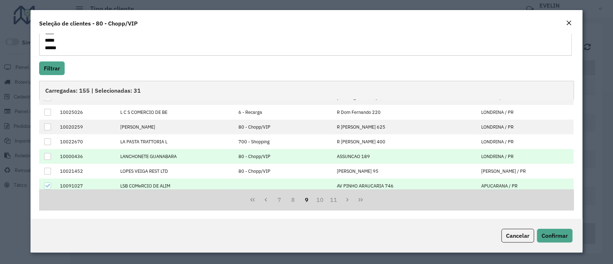
scroll to position [0, 0]
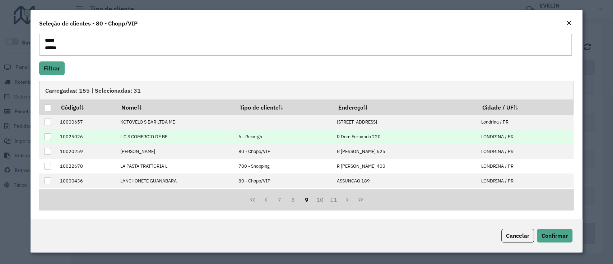
click at [47, 133] on div at bounding box center [47, 136] width 7 height 7
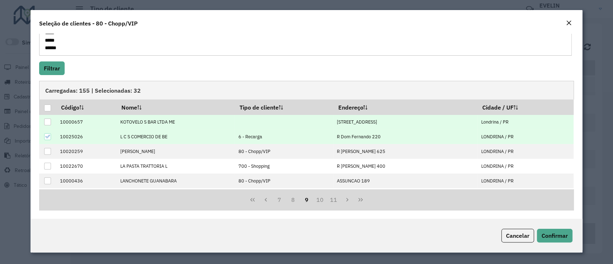
click at [48, 119] on div at bounding box center [47, 121] width 7 height 7
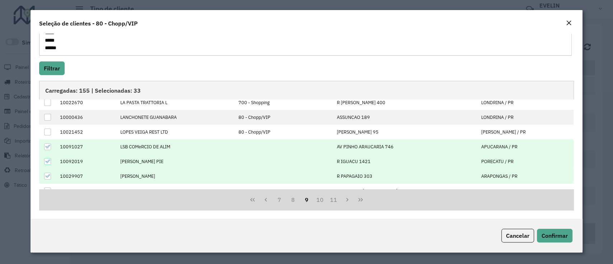
scroll to position [72, 0]
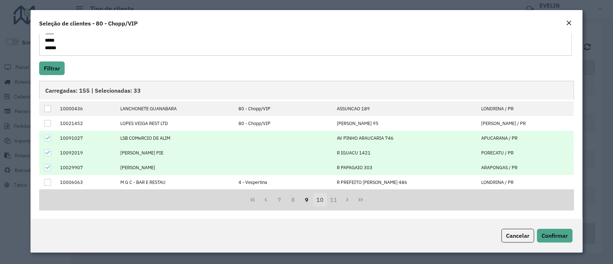
click at [316, 200] on button "10" at bounding box center [320, 200] width 14 height 14
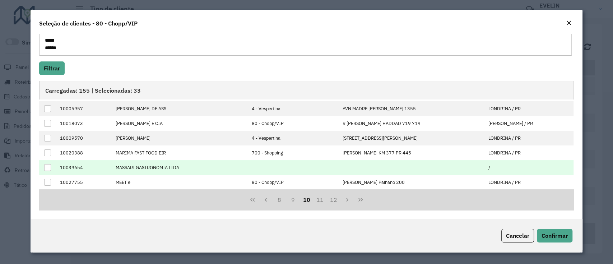
click at [43, 166] on td at bounding box center [47, 167] width 17 height 15
click at [46, 165] on div at bounding box center [47, 167] width 7 height 7
click at [323, 200] on button "11" at bounding box center [320, 200] width 14 height 14
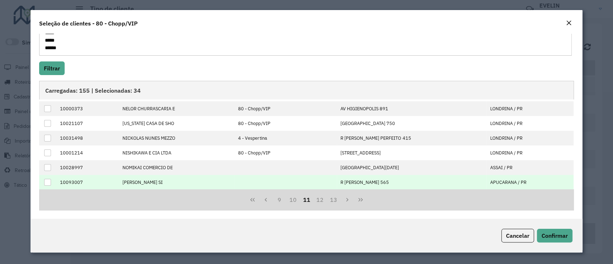
drag, startPoint x: 46, startPoint y: 166, endPoint x: 45, endPoint y: 176, distance: 9.4
click at [46, 167] on div at bounding box center [47, 167] width 7 height 7
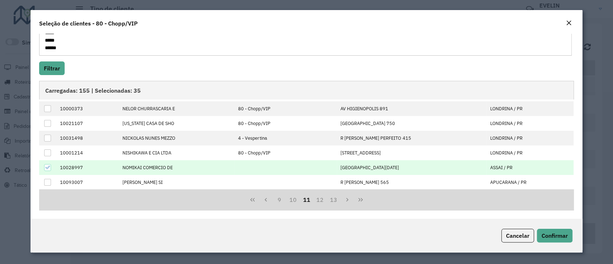
drag, startPoint x: 46, startPoint y: 179, endPoint x: 52, endPoint y: 172, distance: 9.2
click at [46, 180] on div at bounding box center [47, 182] width 7 height 7
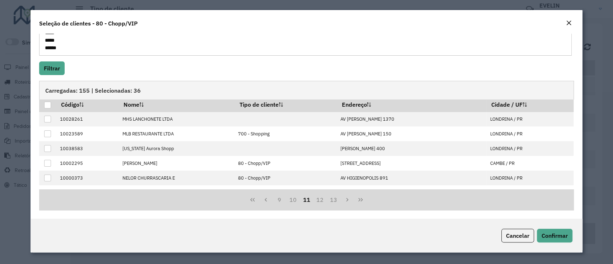
scroll to position [0, 0]
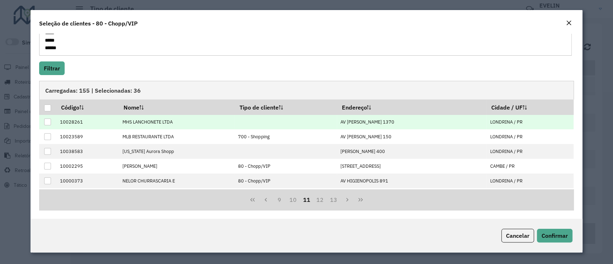
click at [47, 121] on div at bounding box center [47, 121] width 7 height 7
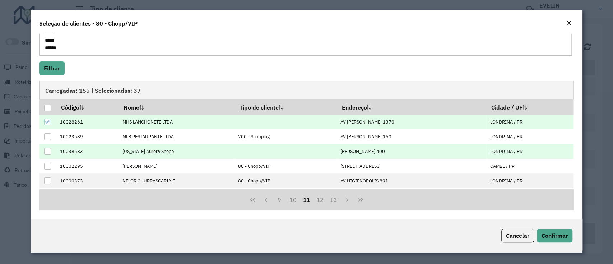
click at [43, 150] on td at bounding box center [47, 151] width 17 height 15
click at [48, 152] on div at bounding box center [47, 151] width 7 height 7
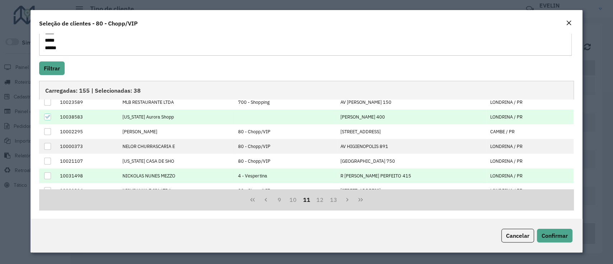
scroll to position [72, 0]
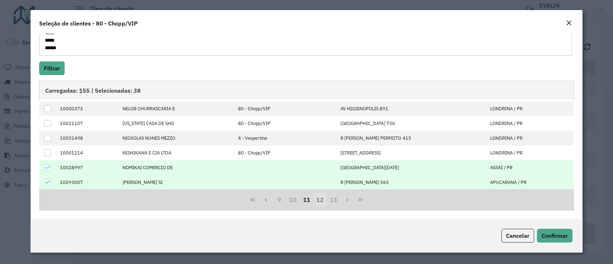
click at [322, 198] on button "12" at bounding box center [320, 200] width 14 height 14
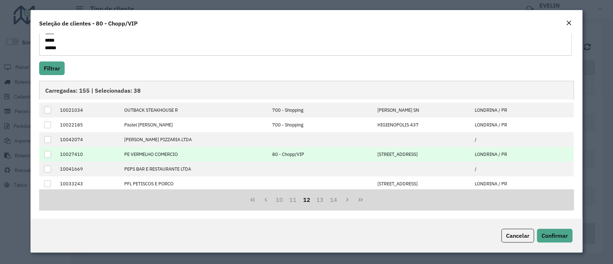
scroll to position [0, 0]
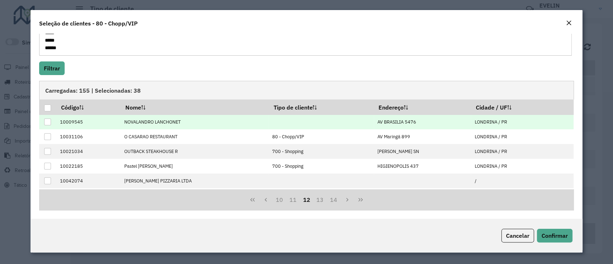
click at [49, 119] on div at bounding box center [47, 121] width 7 height 7
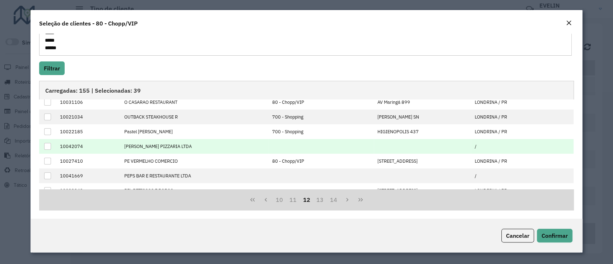
scroll to position [48, 0]
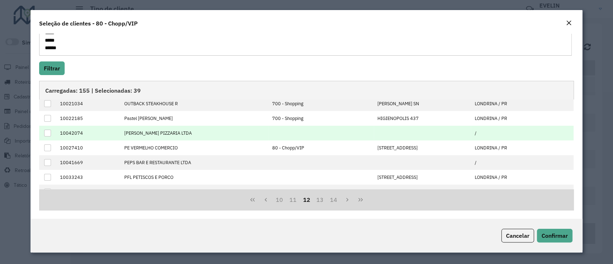
click at [46, 131] on div at bounding box center [47, 133] width 7 height 7
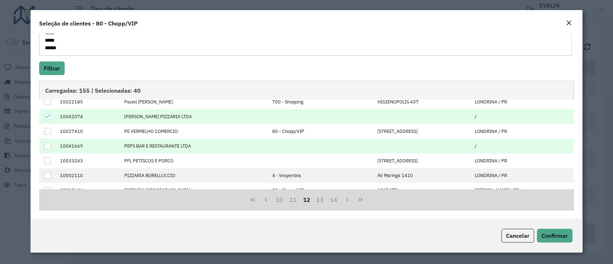
scroll to position [72, 0]
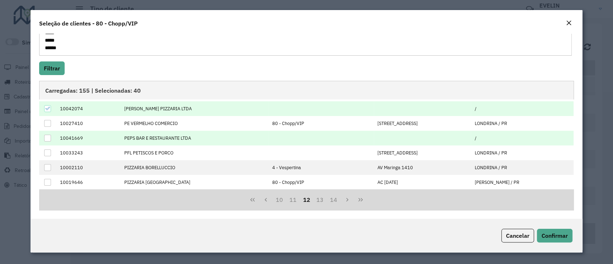
click at [48, 137] on div at bounding box center [47, 138] width 7 height 7
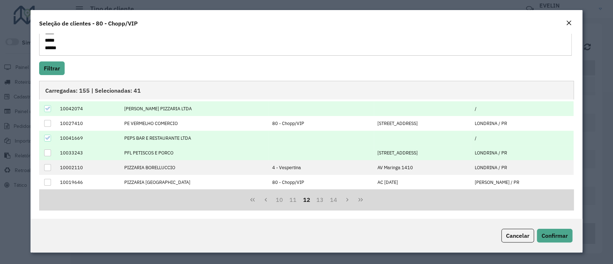
click at [48, 152] on div at bounding box center [47, 152] width 7 height 7
click at [316, 200] on button "13" at bounding box center [320, 200] width 14 height 14
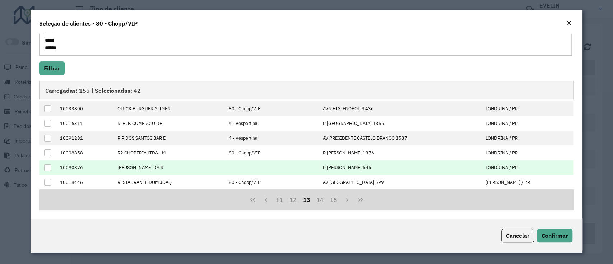
click at [49, 166] on div at bounding box center [47, 167] width 7 height 7
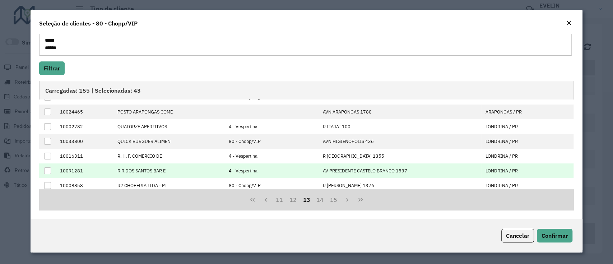
scroll to position [24, 0]
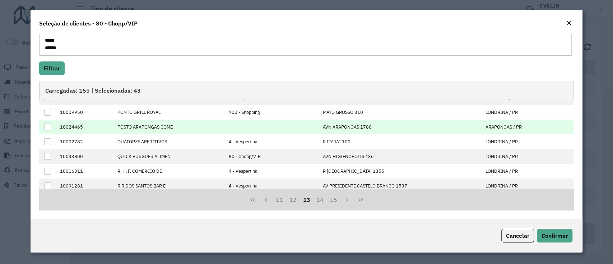
click at [47, 127] on div at bounding box center [47, 126] width 7 height 7
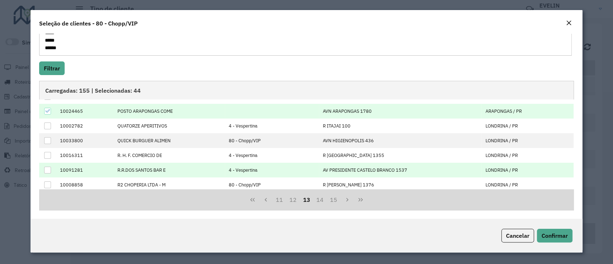
scroll to position [72, 0]
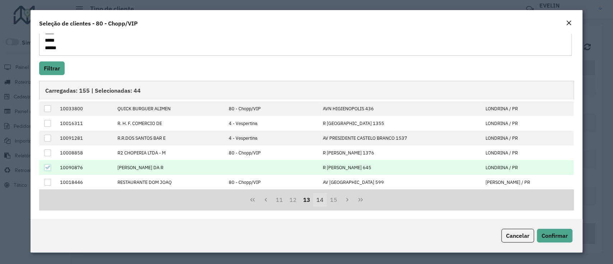
click at [319, 203] on button "14" at bounding box center [320, 200] width 14 height 14
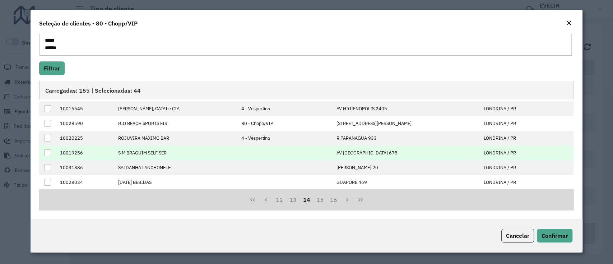
click at [46, 152] on div at bounding box center [47, 152] width 7 height 7
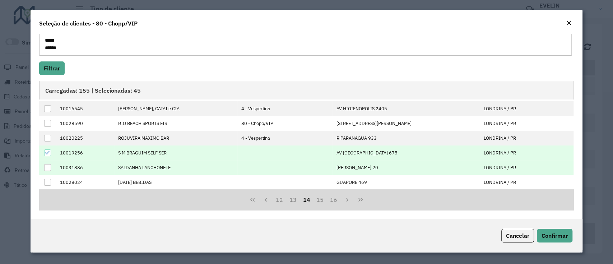
click at [47, 166] on div at bounding box center [47, 167] width 7 height 7
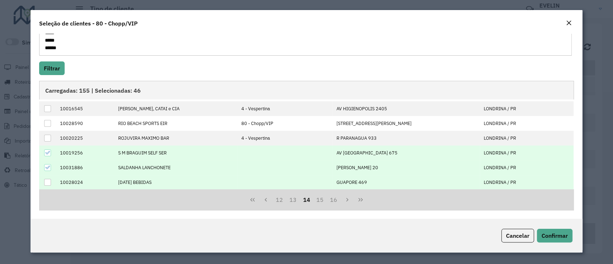
click at [46, 183] on div at bounding box center [47, 182] width 7 height 7
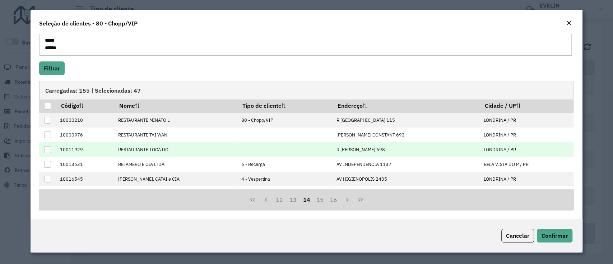
scroll to position [0, 0]
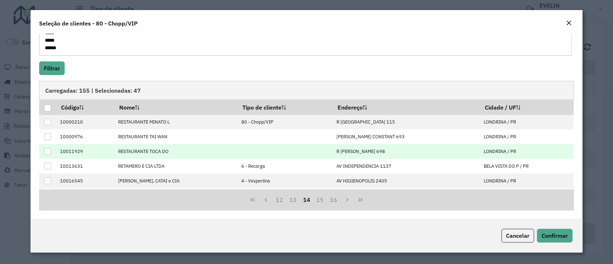
click at [49, 152] on div at bounding box center [47, 151] width 7 height 7
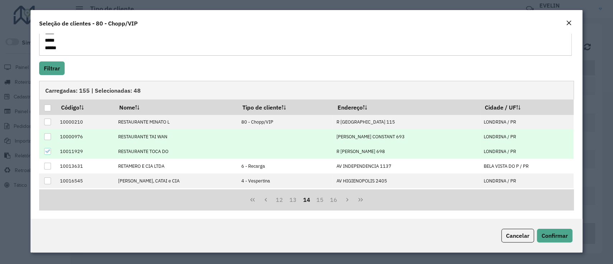
click at [46, 136] on div at bounding box center [47, 136] width 7 height 7
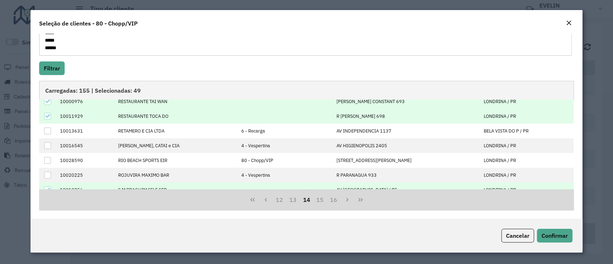
scroll to position [72, 0]
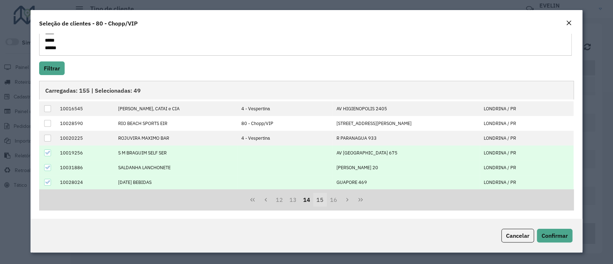
click at [322, 198] on button "15" at bounding box center [320, 200] width 14 height 14
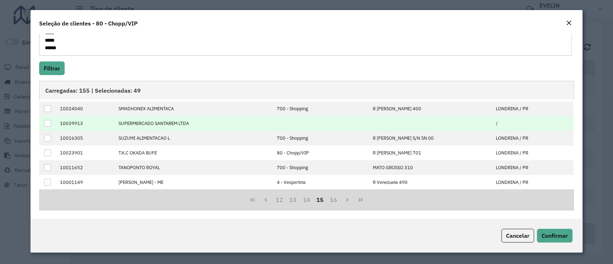
click at [45, 123] on div at bounding box center [47, 123] width 7 height 7
click at [330, 202] on button "16" at bounding box center [334, 200] width 14 height 14
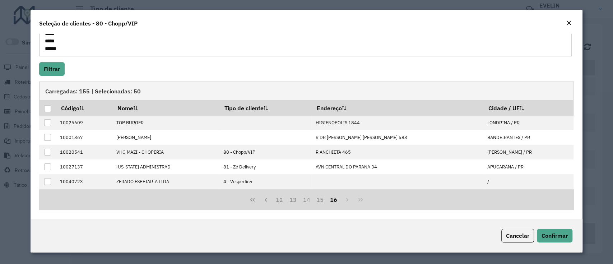
scroll to position [0, 0]
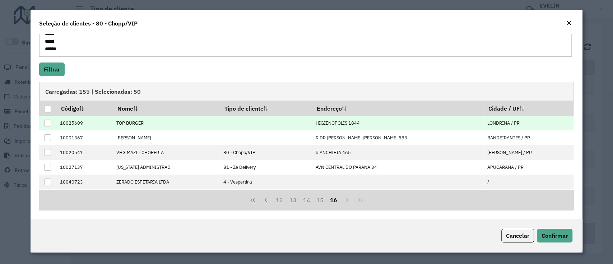
click at [47, 124] on div at bounding box center [47, 122] width 7 height 7
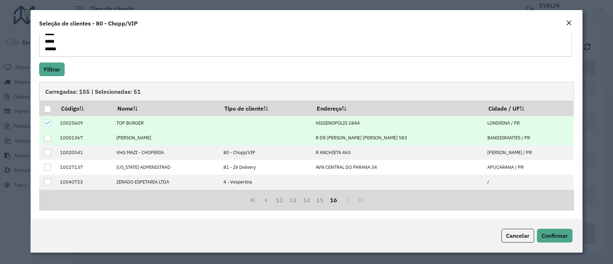
click at [45, 137] on div at bounding box center [47, 137] width 7 height 7
click at [564, 238] on span "Confirmar" at bounding box center [554, 235] width 26 height 7
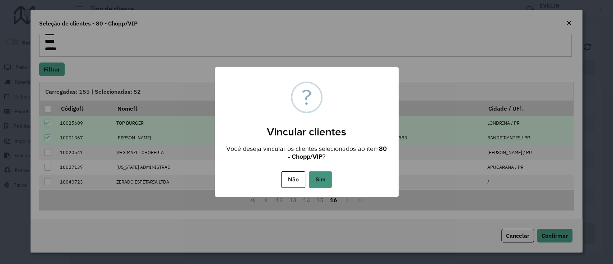
click at [323, 181] on button "Sim" at bounding box center [320, 179] width 23 height 17
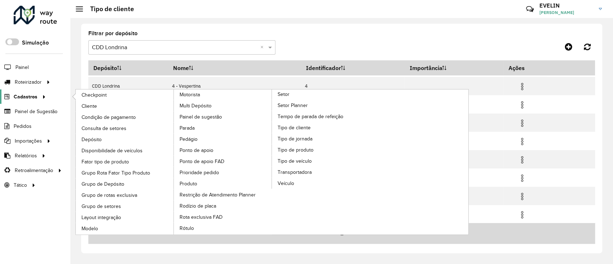
click at [27, 95] on span "Cadastros" at bounding box center [26, 97] width 24 height 8
click at [194, 229] on link "Rótulo" at bounding box center [223, 227] width 98 height 11
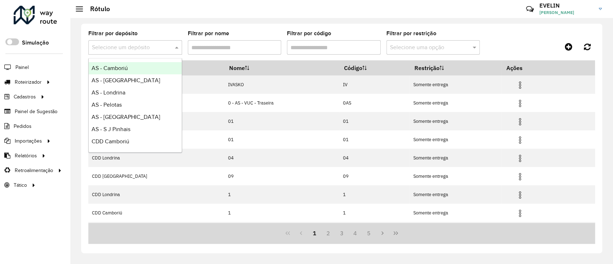
click at [140, 49] on input "text" at bounding box center [128, 47] width 72 height 9
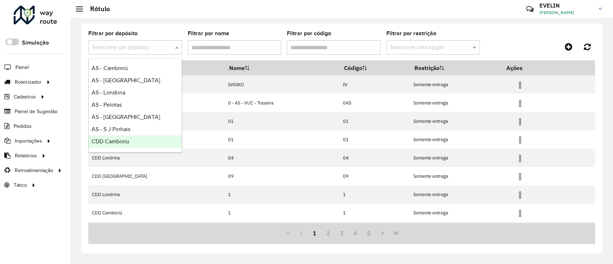
scroll to position [84, 0]
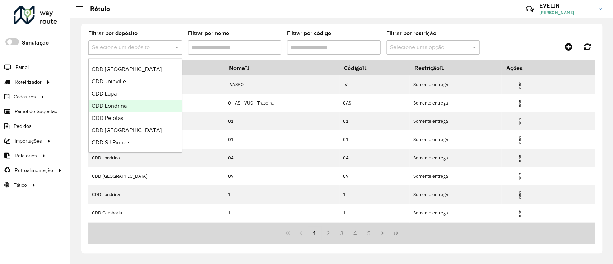
click at [115, 105] on span "CDD Londrina" at bounding box center [108, 106] width 35 height 6
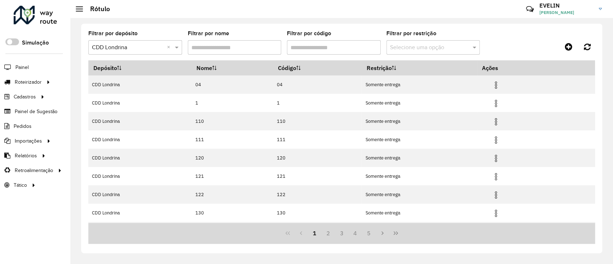
click at [335, 49] on input "Filtrar por código" at bounding box center [334, 47] width 94 height 14
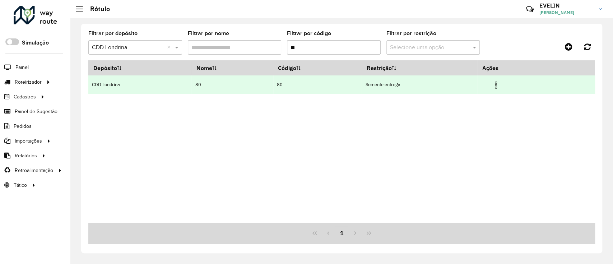
type input "**"
click at [500, 85] on img at bounding box center [495, 85] width 9 height 9
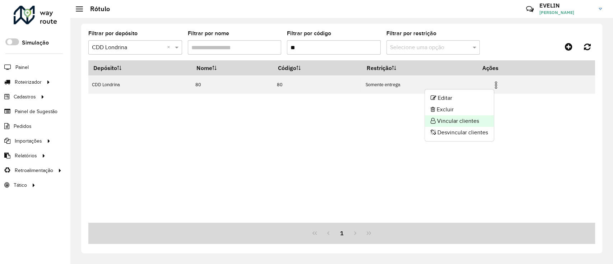
click at [461, 119] on li "Vincular clientes" at bounding box center [458, 120] width 69 height 11
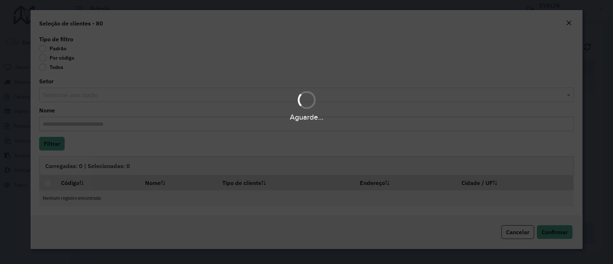
click at [56, 57] on div "Aguarde..." at bounding box center [306, 132] width 613 height 264
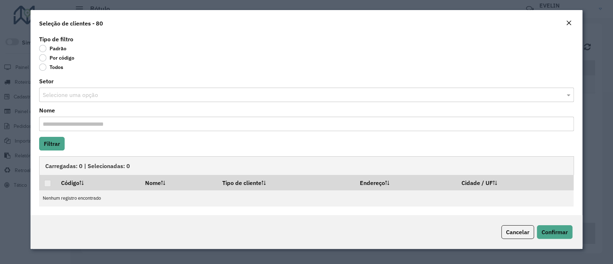
click at [62, 54] on label "Por código" at bounding box center [56, 57] width 35 height 7
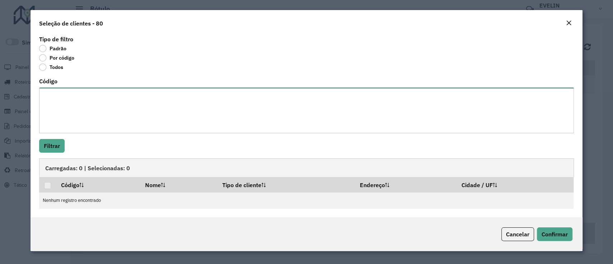
click at [54, 105] on textarea "Código" at bounding box center [306, 111] width 534 height 46
paste textarea "** *** *** *** *** *** *** **** **** **** **** **** **** **** **** **** **** **…"
type textarea "** *** *** *** *** *** *** **** **** **** **** **** **** **** **** **** **** **…"
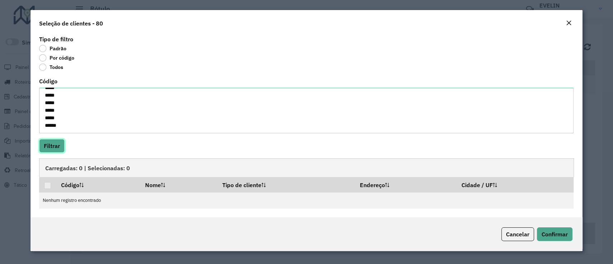
click at [52, 142] on button "Filtrar" at bounding box center [51, 146] width 25 height 14
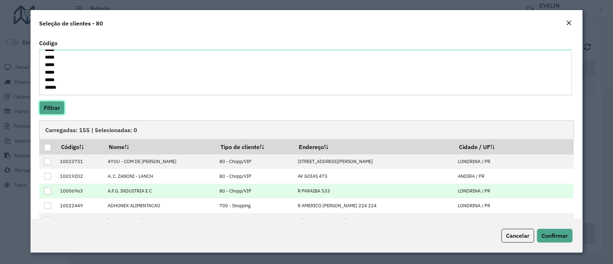
scroll to position [78, 0]
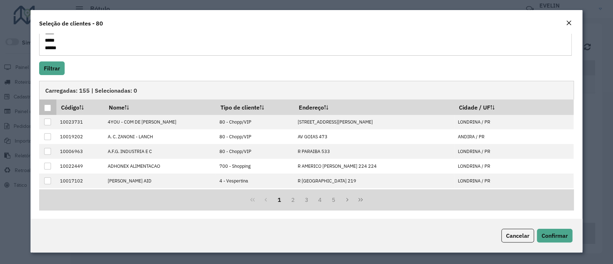
click at [46, 107] on div at bounding box center [47, 107] width 7 height 7
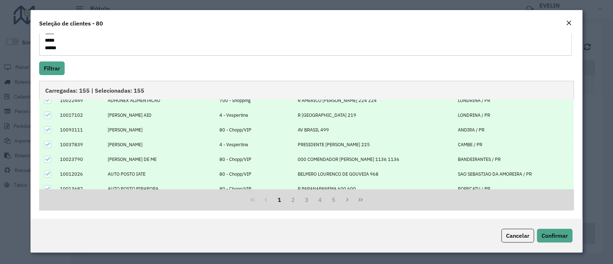
scroll to position [72, 0]
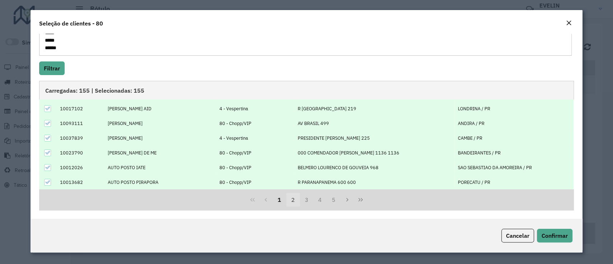
click at [291, 197] on button "2" at bounding box center [293, 200] width 14 height 14
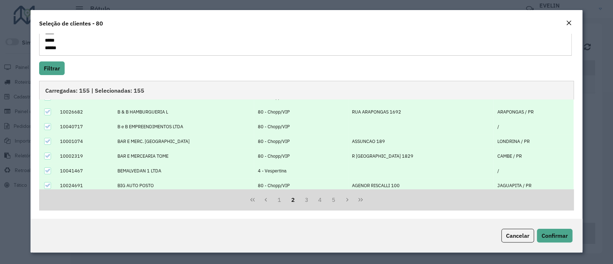
scroll to position [24, 0]
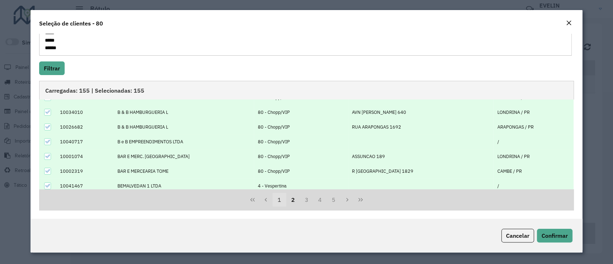
click at [277, 199] on button "1" at bounding box center [279, 200] width 14 height 14
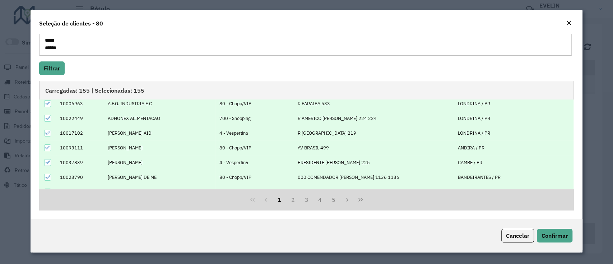
scroll to position [72, 0]
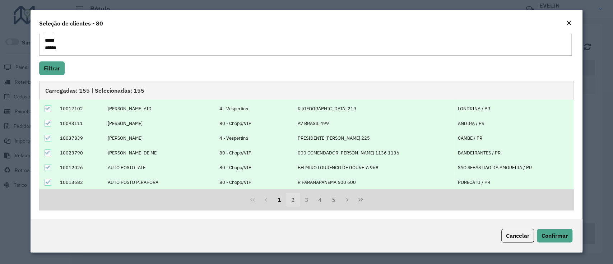
click at [295, 197] on button "2" at bounding box center [293, 200] width 14 height 14
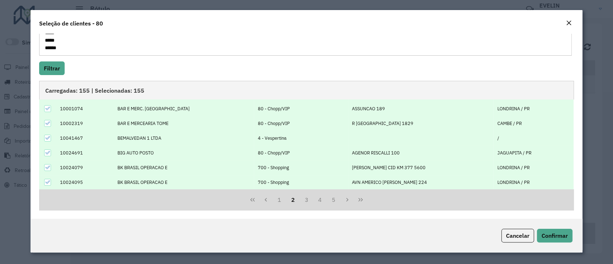
click at [49, 165] on icon at bounding box center [47, 167] width 5 height 5
click at [47, 182] on icon at bounding box center [47, 181] width 5 height 3
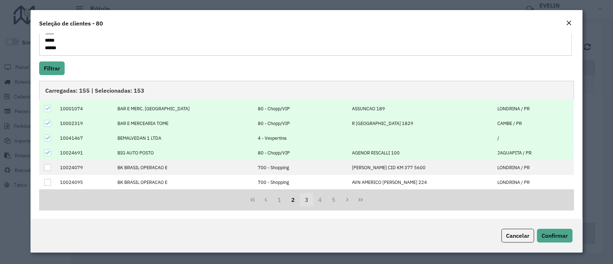
click at [302, 200] on button "3" at bounding box center [307, 200] width 14 height 14
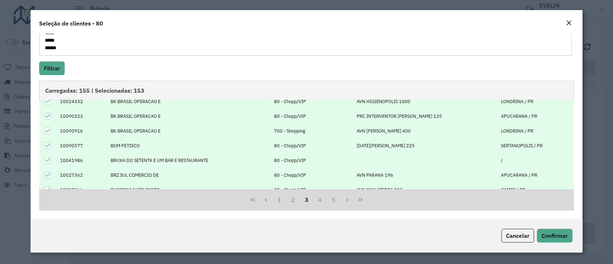
scroll to position [0, 0]
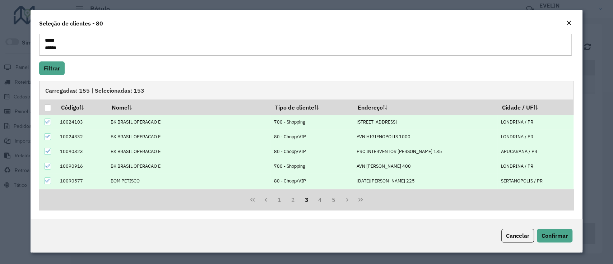
click at [48, 120] on icon at bounding box center [47, 121] width 5 height 5
drag, startPoint x: 48, startPoint y: 165, endPoint x: 184, endPoint y: 161, distance: 136.8
click at [49, 165] on icon at bounding box center [47, 165] width 5 height 5
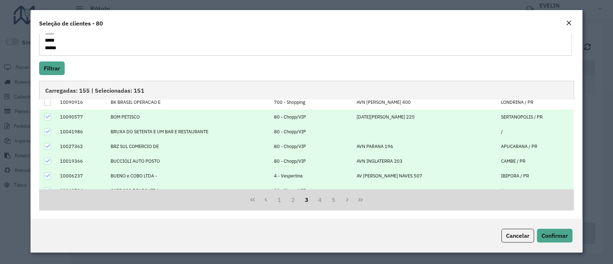
scroll to position [72, 0]
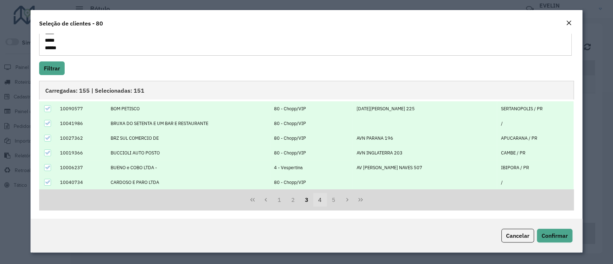
click at [316, 197] on button "4" at bounding box center [320, 200] width 14 height 14
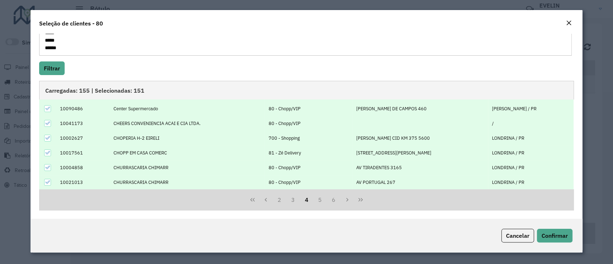
click at [47, 136] on icon at bounding box center [47, 137] width 5 height 5
click at [319, 201] on button "5" at bounding box center [320, 200] width 14 height 14
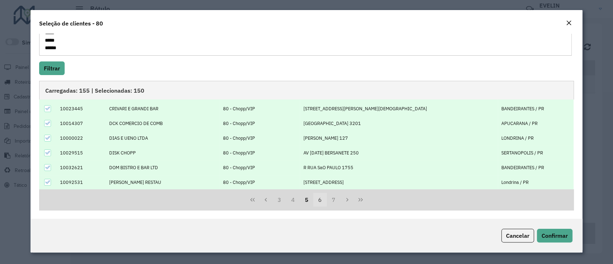
click at [315, 196] on button "6" at bounding box center [320, 200] width 14 height 14
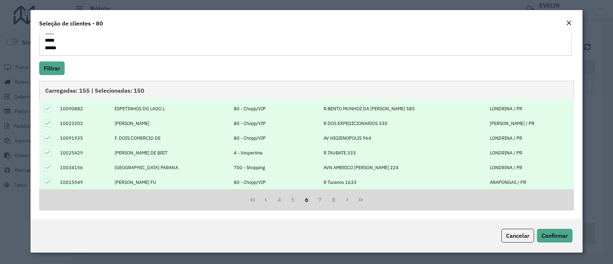
click at [47, 165] on icon at bounding box center [47, 167] width 5 height 5
click at [315, 200] on button "7" at bounding box center [320, 200] width 14 height 14
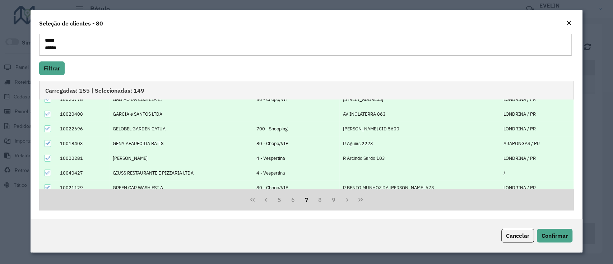
scroll to position [24, 0]
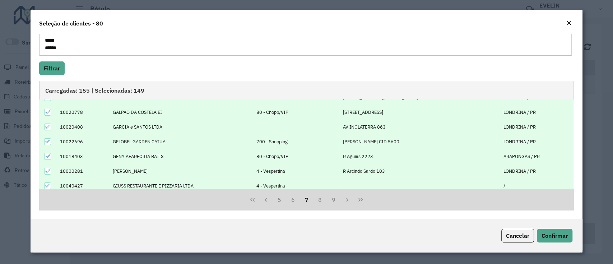
click at [47, 141] on icon at bounding box center [47, 141] width 5 height 5
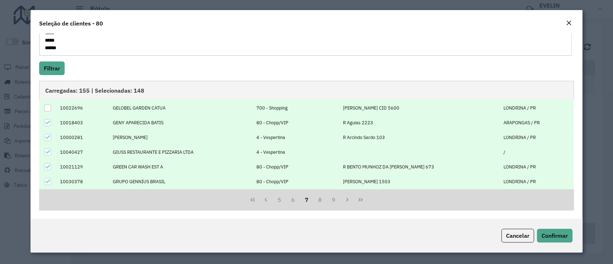
scroll to position [72, 0]
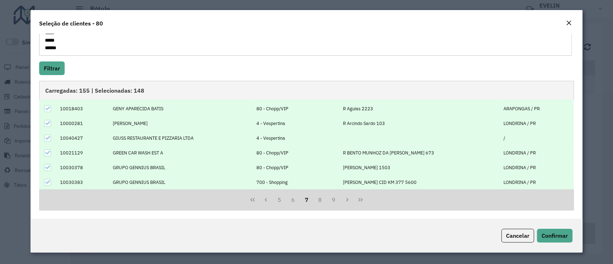
click at [45, 180] on icon at bounding box center [47, 181] width 5 height 5
click at [320, 201] on button "8" at bounding box center [320, 200] width 14 height 14
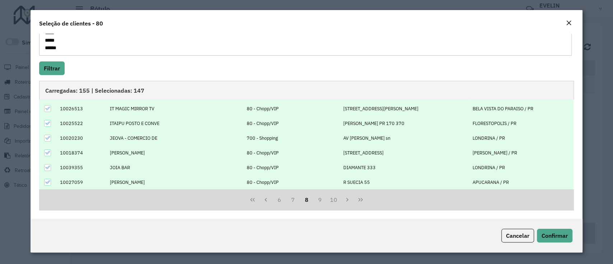
click at [47, 137] on icon at bounding box center [47, 137] width 5 height 3
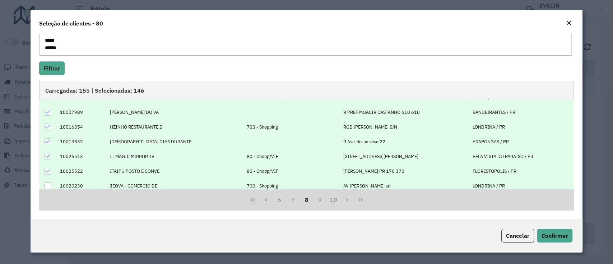
scroll to position [0, 0]
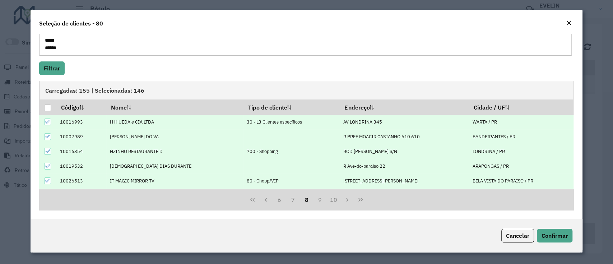
click at [46, 150] on icon at bounding box center [47, 151] width 5 height 5
click at [47, 120] on icon at bounding box center [47, 121] width 5 height 5
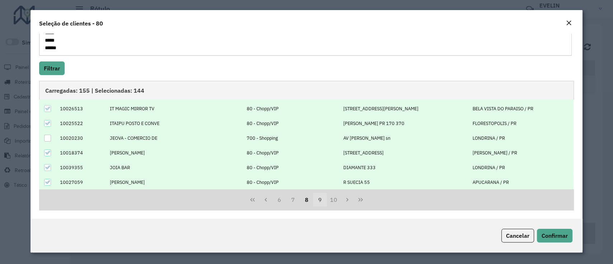
click at [320, 202] on button "9" at bounding box center [320, 200] width 14 height 14
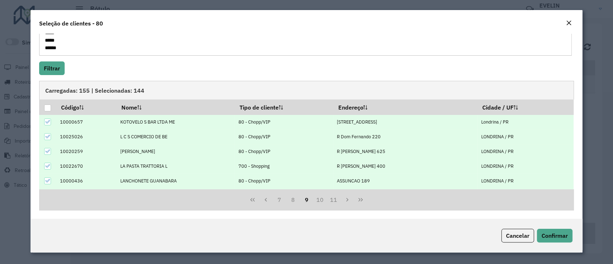
click at [49, 165] on icon at bounding box center [47, 165] width 5 height 3
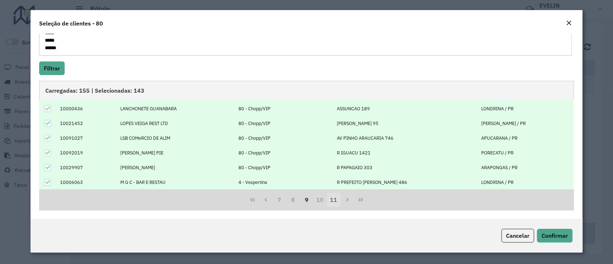
click at [315, 200] on button "10" at bounding box center [320, 200] width 14 height 14
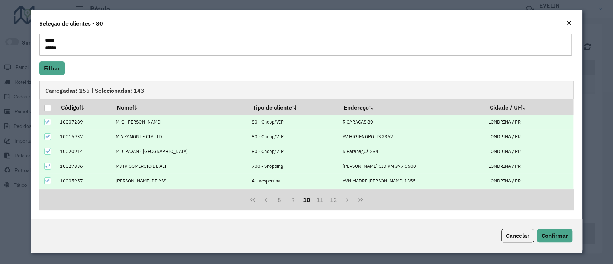
click at [49, 164] on icon at bounding box center [47, 165] width 5 height 5
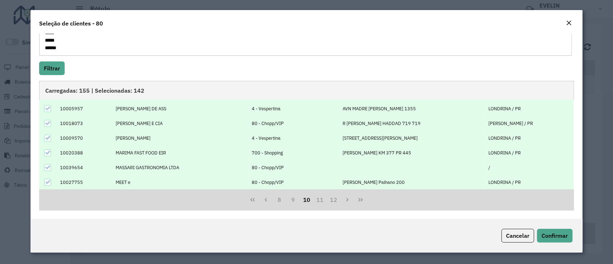
click at [45, 151] on icon at bounding box center [47, 152] width 5 height 5
click at [319, 198] on button "11" at bounding box center [320, 200] width 14 height 14
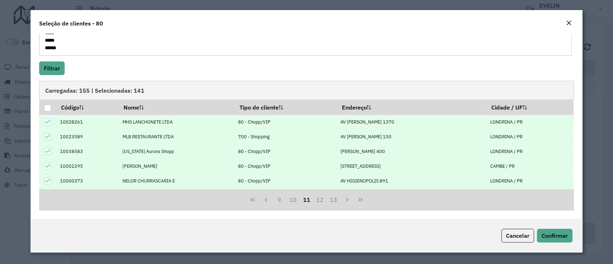
click at [49, 135] on icon at bounding box center [47, 136] width 5 height 3
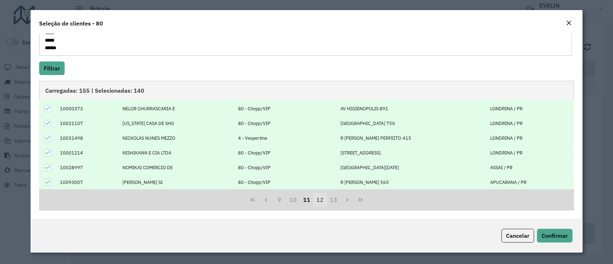
click at [319, 195] on button "12" at bounding box center [320, 200] width 14 height 14
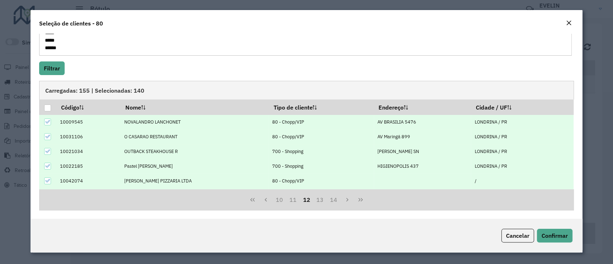
click at [49, 150] on icon at bounding box center [47, 151] width 5 height 3
click at [47, 166] on icon at bounding box center [47, 165] width 5 height 3
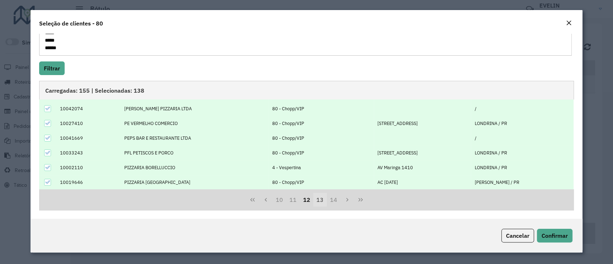
click at [316, 202] on button "13" at bounding box center [320, 200] width 14 height 14
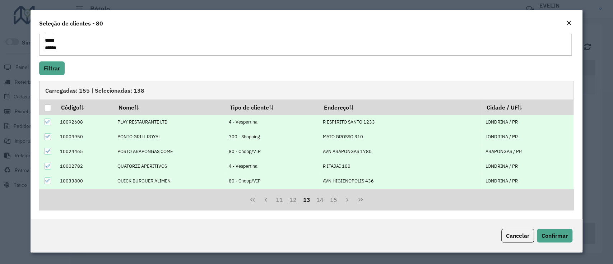
click at [46, 134] on icon at bounding box center [47, 136] width 5 height 5
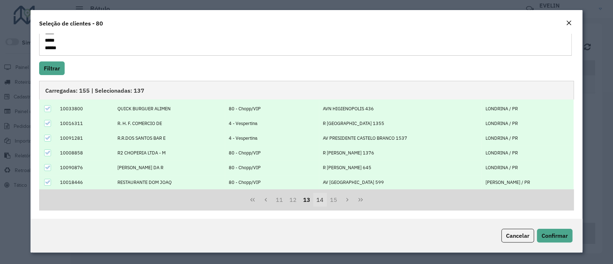
click at [316, 200] on button "14" at bounding box center [320, 200] width 14 height 14
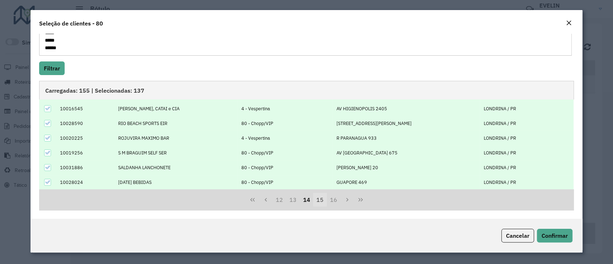
click at [320, 199] on button "15" at bounding box center [320, 200] width 14 height 14
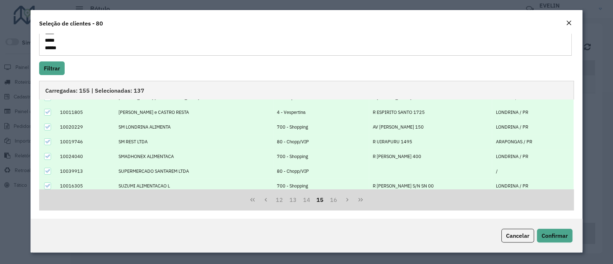
click at [49, 128] on icon at bounding box center [47, 126] width 5 height 5
click at [47, 157] on icon at bounding box center [47, 156] width 5 height 3
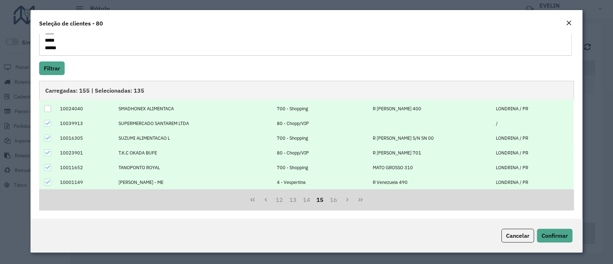
click at [47, 136] on icon at bounding box center [47, 137] width 5 height 5
click at [50, 165] on div at bounding box center [47, 167] width 7 height 7
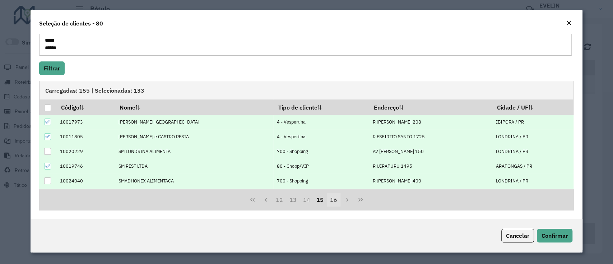
click at [327, 197] on button "16" at bounding box center [334, 200] width 14 height 14
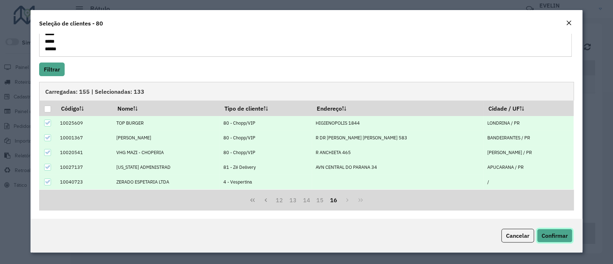
click at [563, 236] on span "Confirmar" at bounding box center [554, 235] width 26 height 7
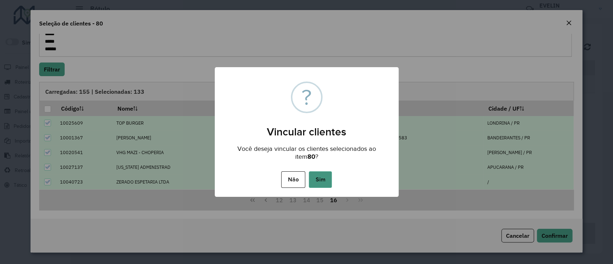
click at [320, 180] on button "Sim" at bounding box center [320, 179] width 23 height 17
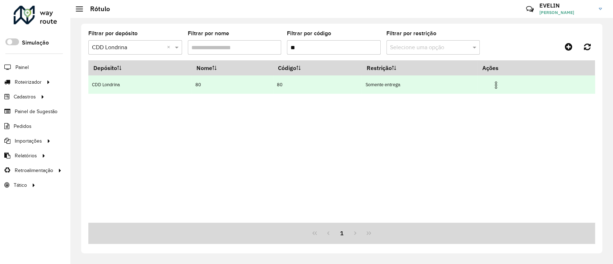
click at [240, 93] on td "80" at bounding box center [231, 84] width 81 height 18
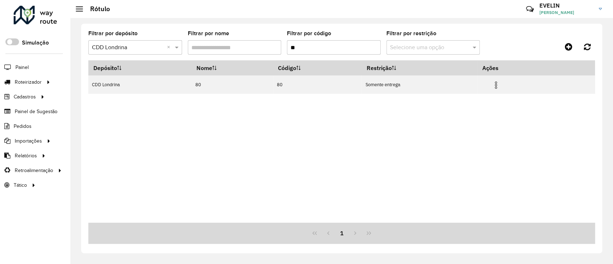
drag, startPoint x: 301, startPoint y: 45, endPoint x: 271, endPoint y: 43, distance: 30.9
click at [271, 43] on formly-group "Filtrar por depósito Selecione um depósito × CDD Londrina × Filtrar por nome Fi…" at bounding box center [275, 45] width 374 height 29
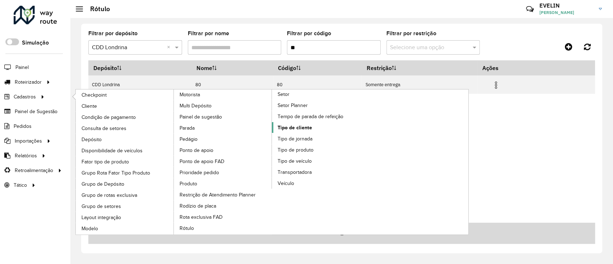
click at [290, 124] on span "Tipo de cliente" at bounding box center [294, 128] width 34 height 8
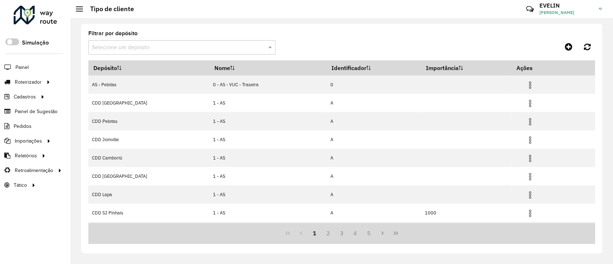
click at [192, 50] on input "text" at bounding box center [174, 47] width 165 height 9
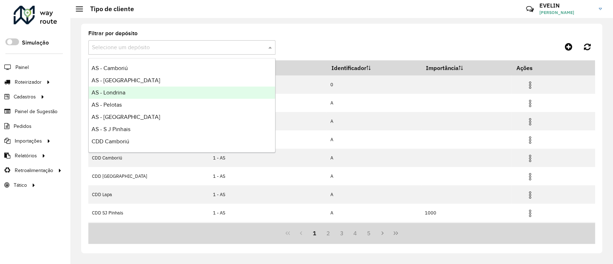
scroll to position [84, 0]
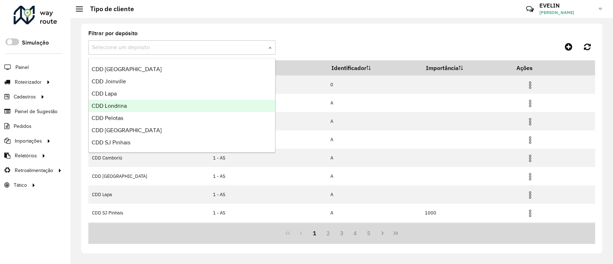
click at [149, 105] on div "CDD Londrina" at bounding box center [182, 106] width 186 height 12
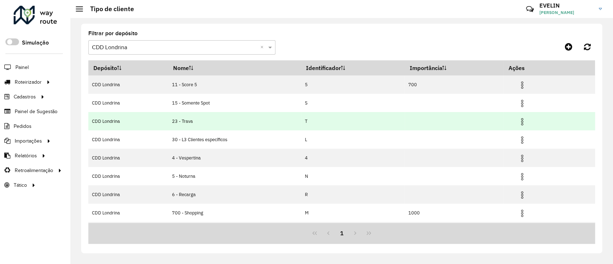
scroll to position [72, 0]
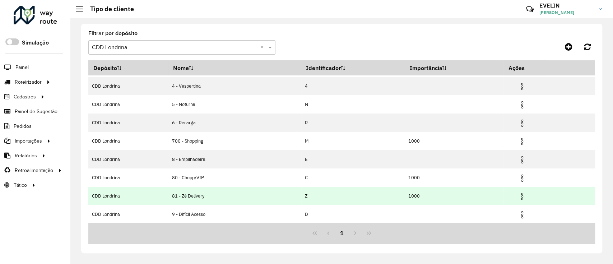
click at [522, 197] on img at bounding box center [521, 196] width 9 height 9
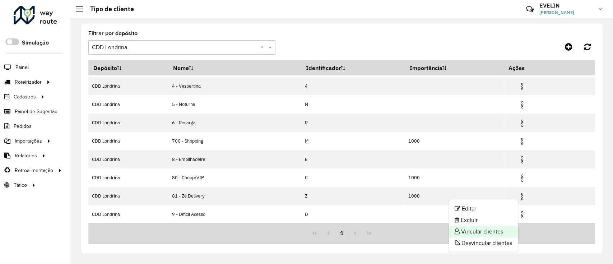
click at [485, 229] on li "Vincular clientes" at bounding box center [483, 231] width 69 height 11
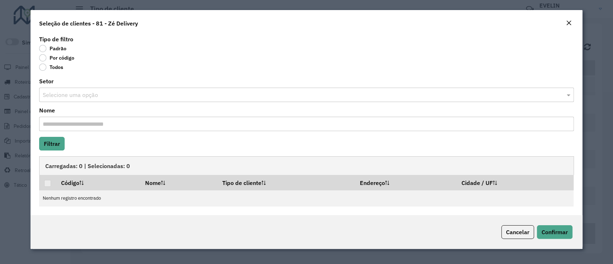
click at [70, 57] on label "Por código" at bounding box center [56, 57] width 35 height 7
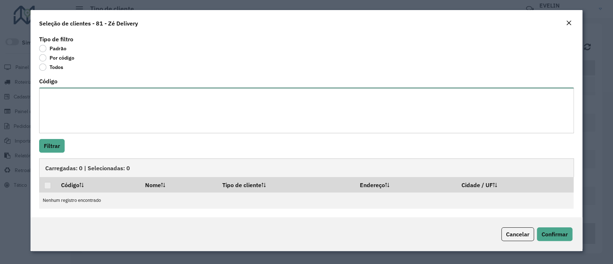
click at [92, 103] on textarea "Código" at bounding box center [306, 111] width 534 height 46
paste textarea "**** ***** ***** ***** ***** ***** ***** ***** ***** ***** ***** ***** ***** **…"
type textarea "**** ***** ***** ***** ***** ***** ***** ***** ***** ***** ***** ***** ***** **…"
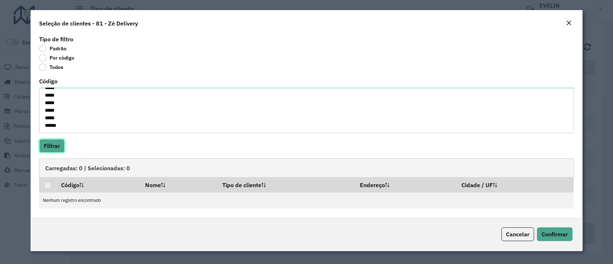
click at [57, 146] on button "Filtrar" at bounding box center [51, 146] width 25 height 14
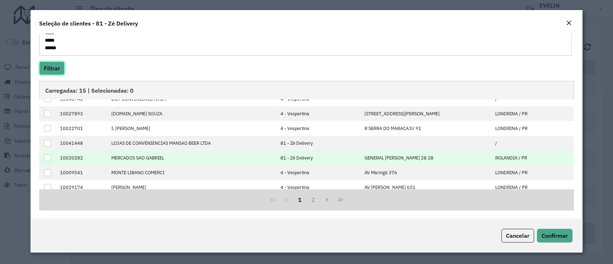
scroll to position [72, 0]
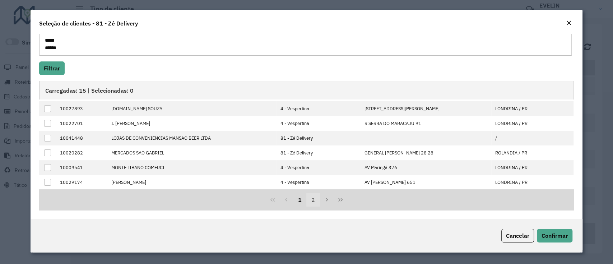
click at [313, 197] on button "2" at bounding box center [313, 200] width 14 height 14
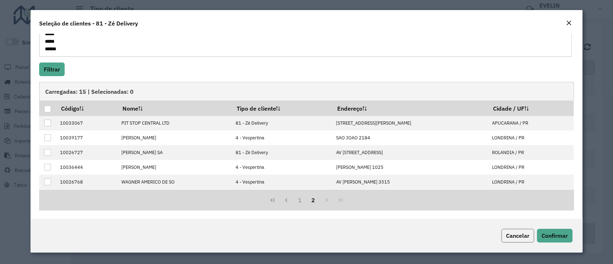
click at [512, 234] on span "Cancelar" at bounding box center [517, 235] width 23 height 7
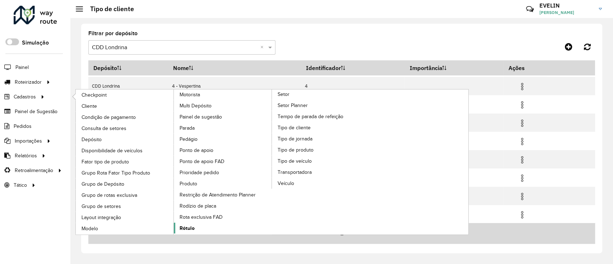
click at [186, 226] on span "Rótulo" at bounding box center [186, 228] width 15 height 8
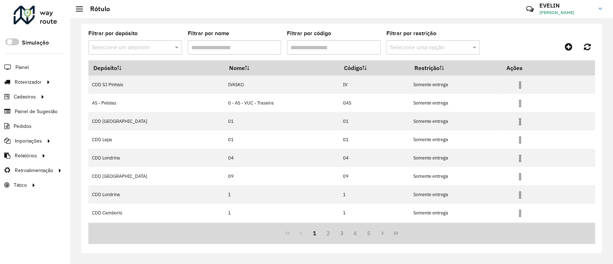
click at [160, 47] on input "text" at bounding box center [128, 47] width 72 height 9
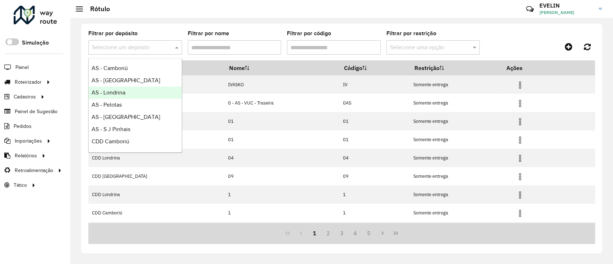
scroll to position [84, 0]
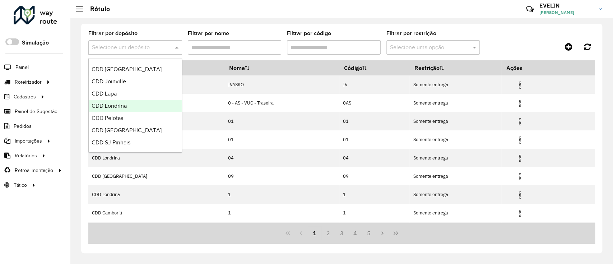
click at [129, 105] on div "CDD Londrina" at bounding box center [135, 106] width 93 height 12
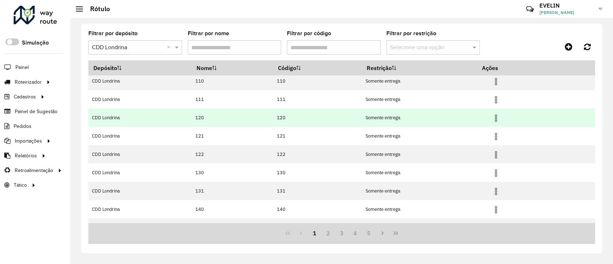
scroll to position [72, 0]
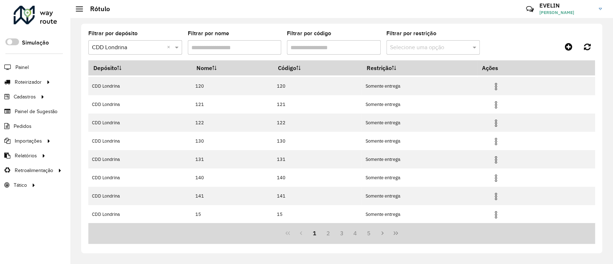
click at [338, 42] on input "Filtrar por código" at bounding box center [334, 47] width 94 height 14
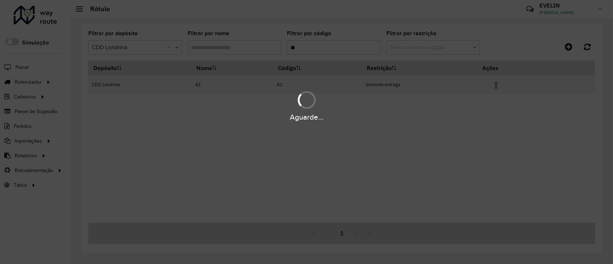
scroll to position [0, 0]
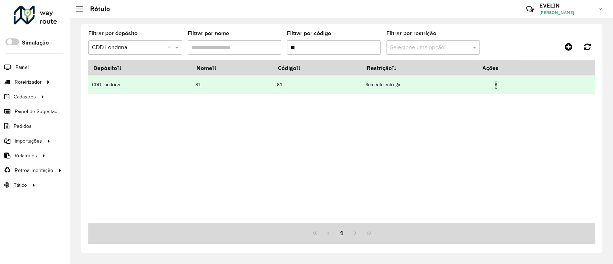
type input "**"
click at [496, 86] on img at bounding box center [495, 85] width 9 height 9
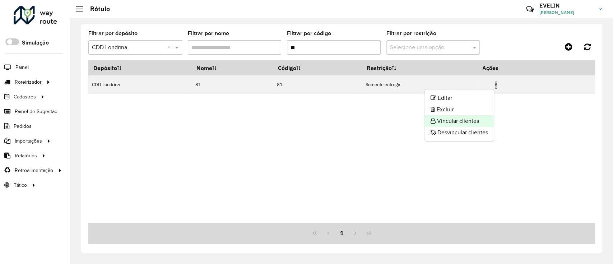
click at [480, 115] on li "Vincular clientes" at bounding box center [458, 120] width 69 height 11
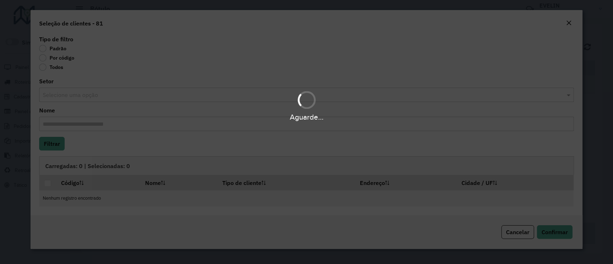
drag, startPoint x: 80, startPoint y: 58, endPoint x: 76, endPoint y: 58, distance: 4.0
click at [79, 58] on div "Aguarde..." at bounding box center [306, 132] width 613 height 264
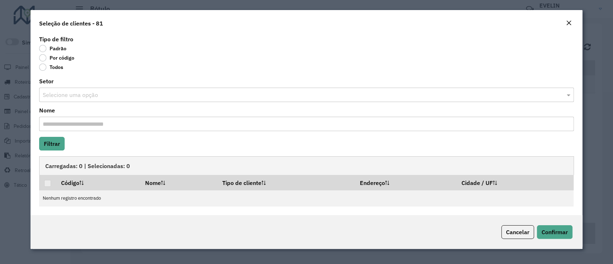
click at [67, 58] on label "Por código" at bounding box center [56, 57] width 35 height 7
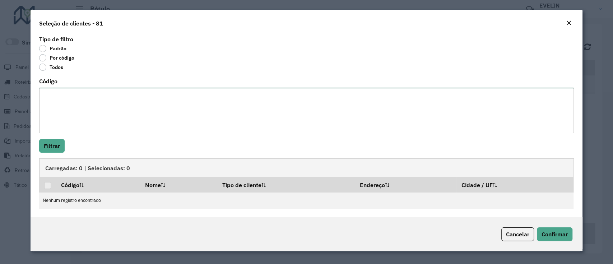
click at [98, 106] on textarea "Código" at bounding box center [306, 111] width 534 height 46
paste textarea "**** ***** ***** ***** ***** ***** ***** ***** ***** ***** ***** ***** ***** **…"
type textarea "**** ***** ***** ***** ***** ***** ***** ***** ***** ***** ***** ***** ***** **…"
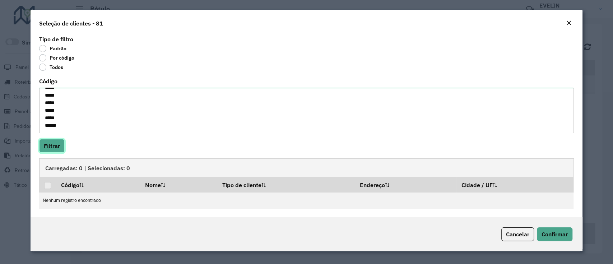
click at [57, 142] on button "Filtrar" at bounding box center [51, 146] width 25 height 14
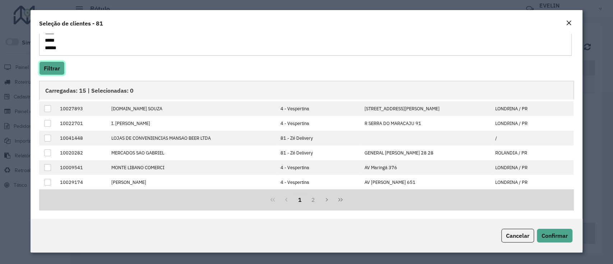
scroll to position [0, 0]
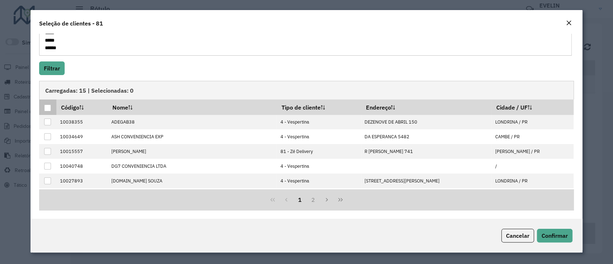
click at [48, 107] on div at bounding box center [47, 107] width 7 height 7
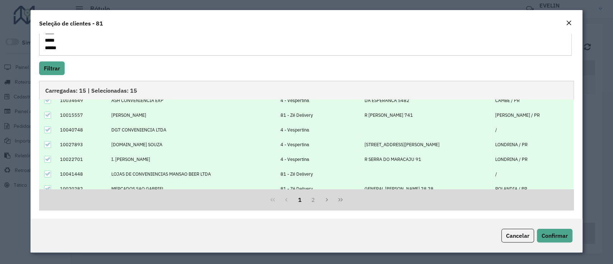
scroll to position [72, 0]
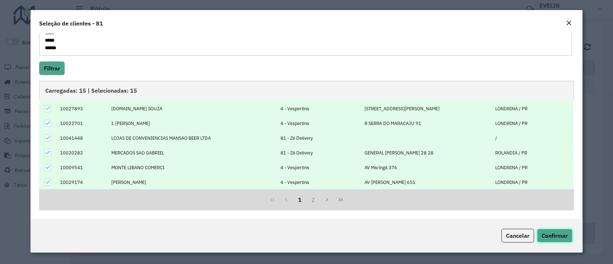
click at [548, 230] on button "Confirmar" at bounding box center [554, 236] width 36 height 14
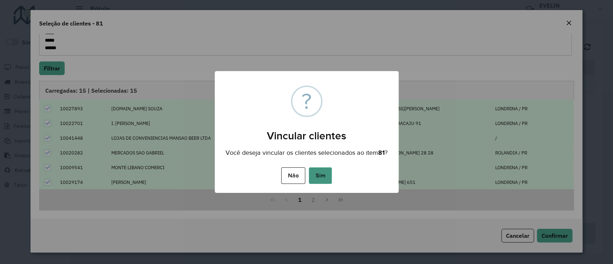
click at [328, 182] on button "Sim" at bounding box center [320, 175] width 23 height 17
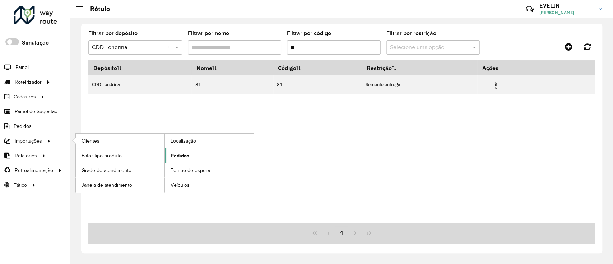
click at [182, 159] on link "Pedidos" at bounding box center [209, 155] width 89 height 14
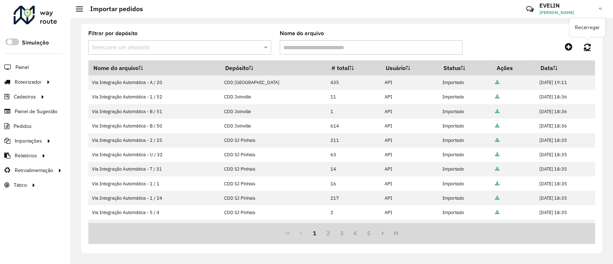
click at [592, 44] on link at bounding box center [586, 46] width 15 height 13
click at [588, 45] on icon at bounding box center [586, 47] width 7 height 8
click at [588, 47] on icon at bounding box center [586, 47] width 7 height 8
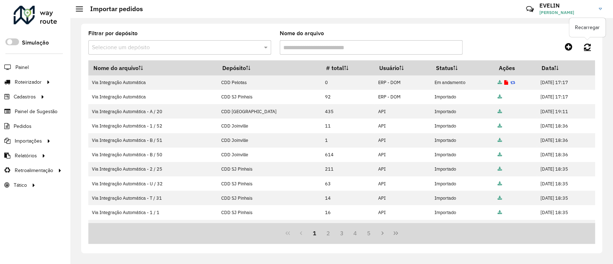
click at [585, 47] on icon at bounding box center [586, 47] width 7 height 8
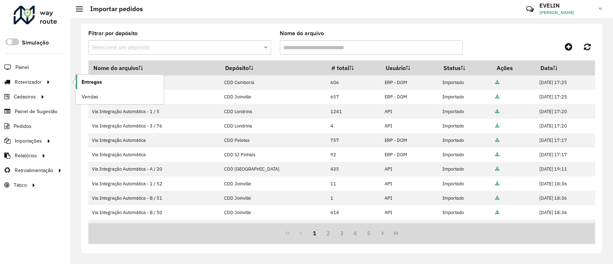
click at [97, 78] on span "Entregas" at bounding box center [91, 82] width 20 height 8
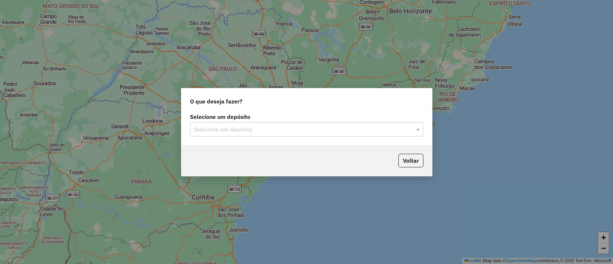
click at [252, 128] on input "text" at bounding box center [299, 129] width 212 height 9
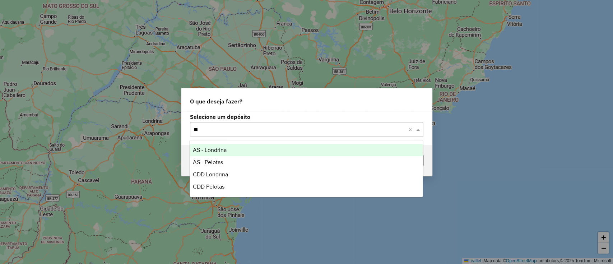
type input "***"
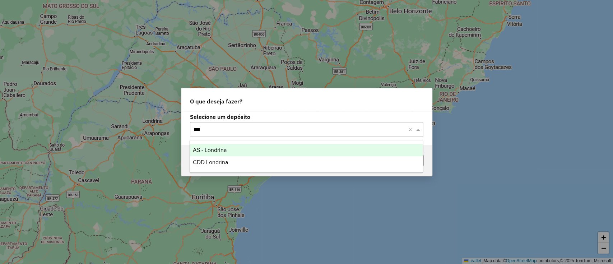
click at [236, 156] on div "CDD Londrina" at bounding box center [306, 162] width 233 height 12
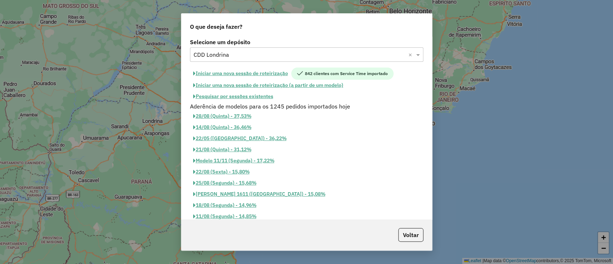
click at [240, 76] on button "Iniciar uma nova sessão de roteirização" at bounding box center [240, 73] width 101 height 12
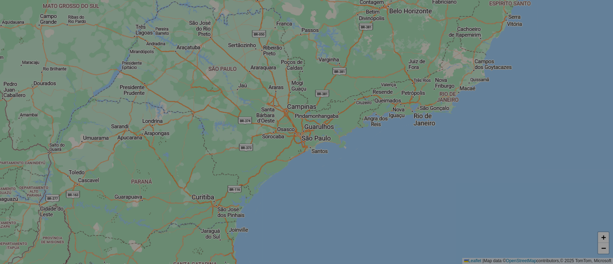
select select "*"
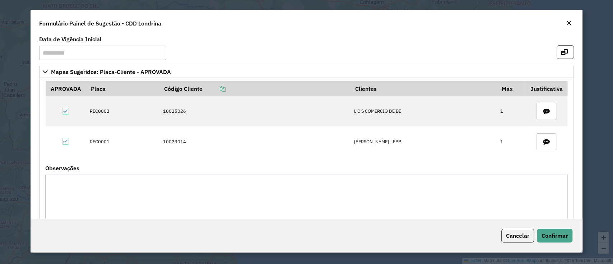
click at [569, 50] on button "button" at bounding box center [564, 52] width 17 height 14
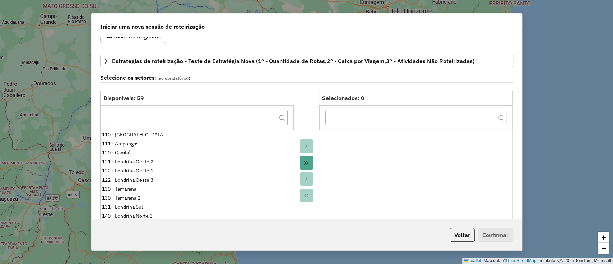
scroll to position [95, 0]
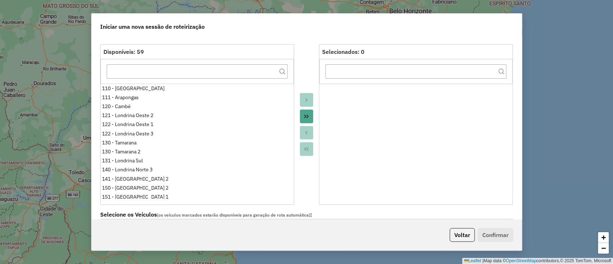
click at [310, 116] on button "Move All to Target" at bounding box center [307, 116] width 14 height 14
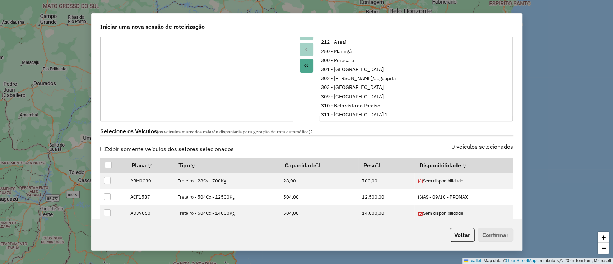
scroll to position [239, 0]
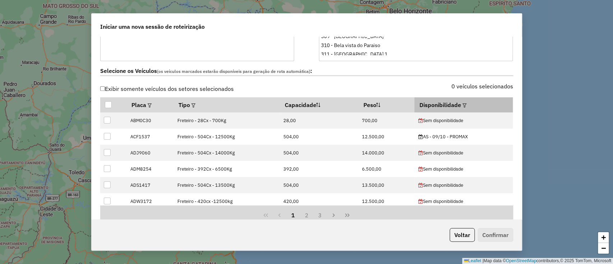
click at [464, 102] on th "Disponibilidade" at bounding box center [463, 104] width 98 height 15
click at [462, 103] on em at bounding box center [464, 105] width 4 height 4
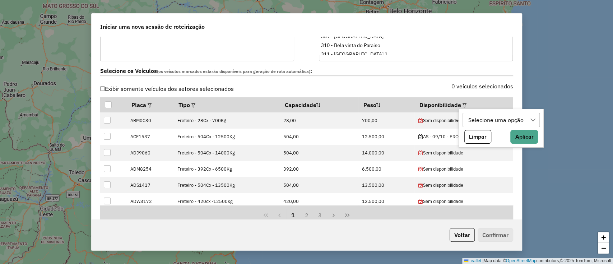
click at [479, 118] on div "Selecione uma opção" at bounding box center [495, 120] width 60 height 14
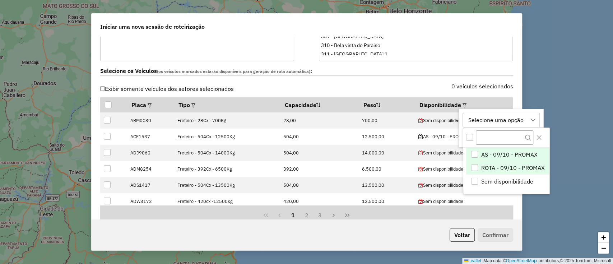
click at [514, 162] on li "ROTA - 09/10 - PROMAX" at bounding box center [507, 168] width 83 height 14
click at [536, 139] on icon "Close" at bounding box center [539, 138] width 6 height 6
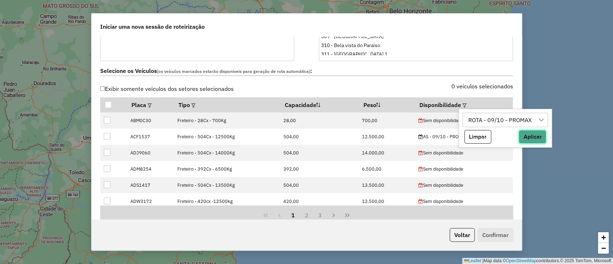
click at [536, 139] on button "Aplicar" at bounding box center [532, 137] width 28 height 14
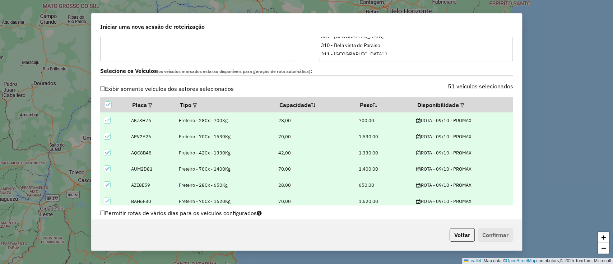
click at [107, 120] on icon at bounding box center [106, 120] width 5 height 5
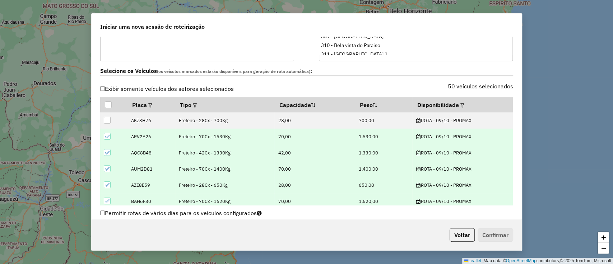
drag, startPoint x: 104, startPoint y: 133, endPoint x: 107, endPoint y: 137, distance: 4.2
click at [105, 134] on icon at bounding box center [106, 136] width 5 height 5
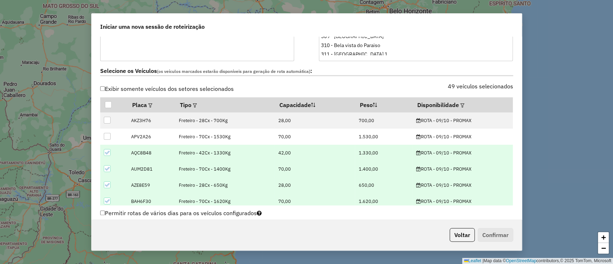
click at [110, 150] on div at bounding box center [107, 152] width 7 height 7
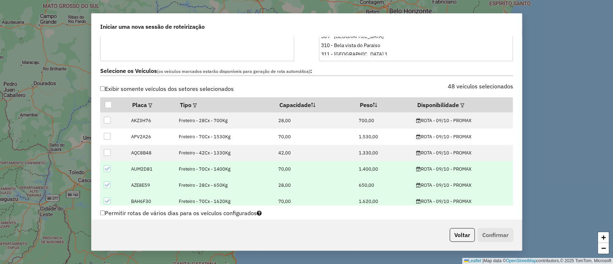
click at [108, 166] on icon at bounding box center [106, 168] width 5 height 5
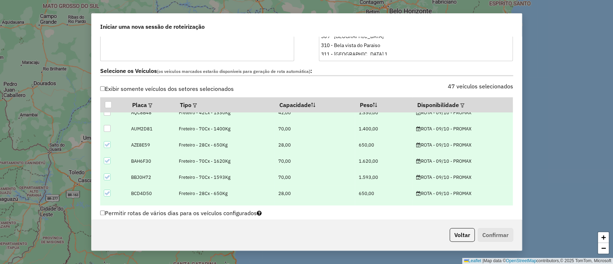
scroll to position [48, 0]
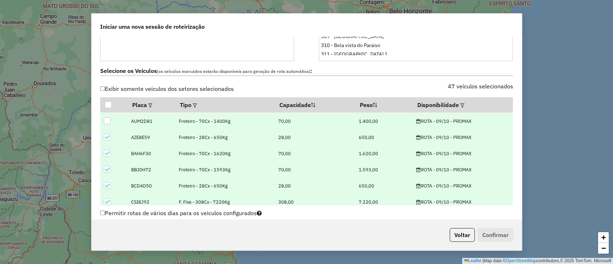
click at [107, 135] on icon at bounding box center [106, 137] width 5 height 5
click at [108, 151] on icon at bounding box center [106, 153] width 5 height 5
click at [105, 168] on icon at bounding box center [106, 169] width 5 height 5
click at [106, 183] on icon at bounding box center [106, 185] width 5 height 5
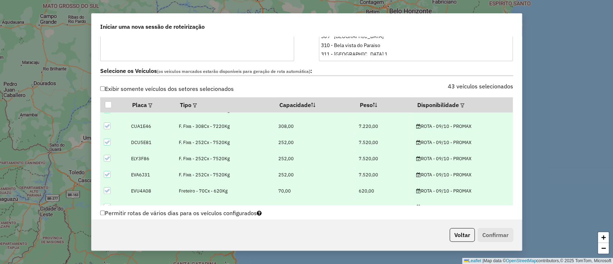
scroll to position [144, 0]
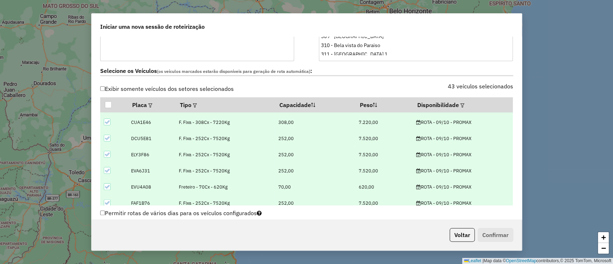
click at [105, 184] on icon at bounding box center [106, 186] width 5 height 5
click at [107, 155] on icon at bounding box center [106, 155] width 5 height 5
click at [108, 171] on icon at bounding box center [106, 171] width 5 height 5
click at [108, 186] on icon at bounding box center [106, 187] width 5 height 3
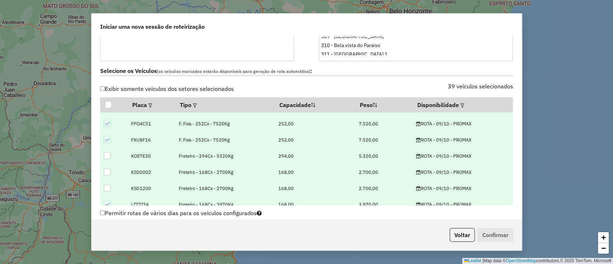
scroll to position [287, 0]
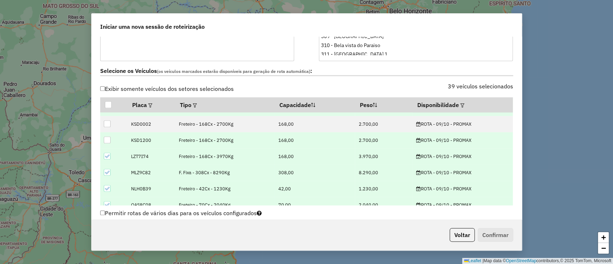
click at [105, 154] on icon at bounding box center [106, 156] width 5 height 5
click at [108, 172] on icon at bounding box center [106, 172] width 5 height 5
click at [109, 186] on icon at bounding box center [106, 188] width 5 height 5
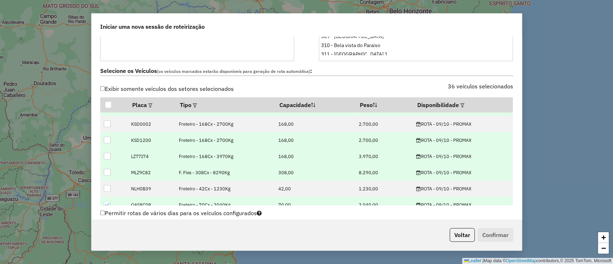
scroll to position [335, 0]
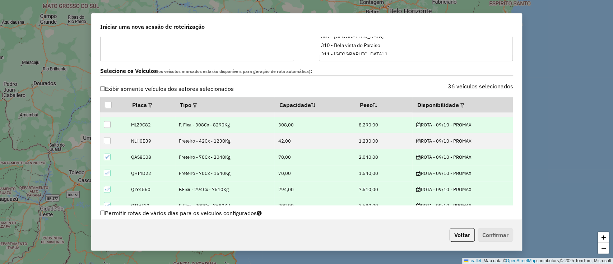
click at [106, 156] on icon at bounding box center [106, 156] width 5 height 3
click at [107, 171] on icon at bounding box center [106, 172] width 5 height 5
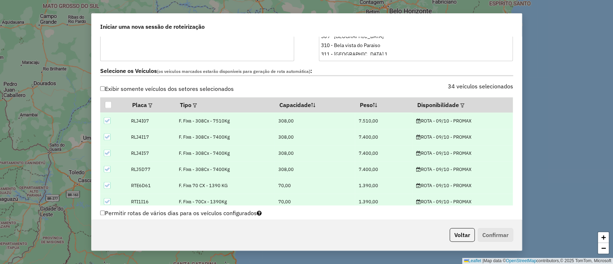
scroll to position [731, 0]
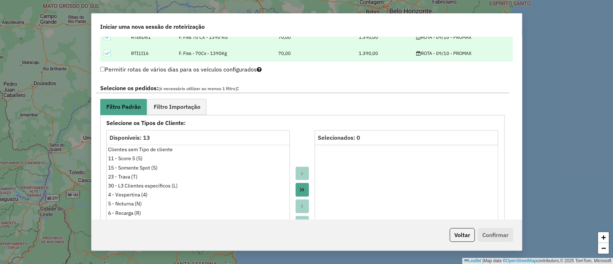
click at [302, 188] on icon "Move All to Target" at bounding box center [302, 190] width 4 height 4
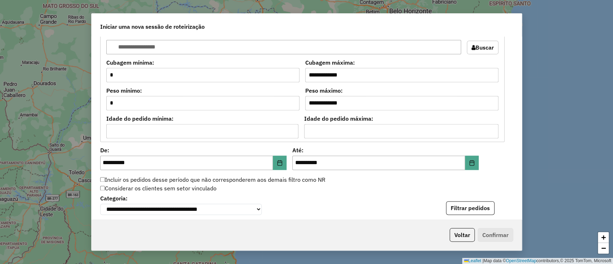
scroll to position [670, 0]
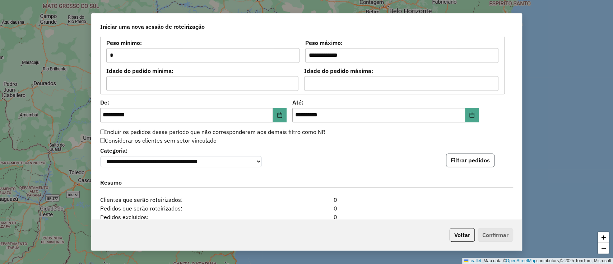
click at [472, 161] on button "Filtrar pedidos" at bounding box center [470, 160] width 48 height 14
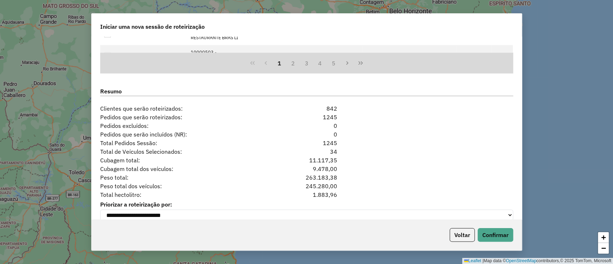
scroll to position [936, 0]
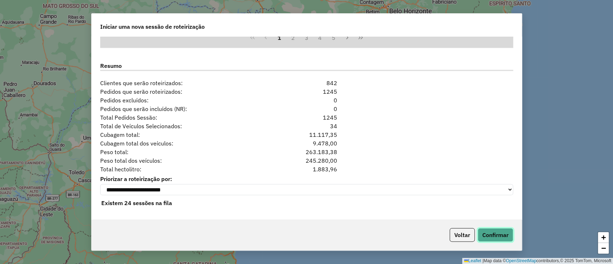
click at [498, 236] on button "Confirmar" at bounding box center [495, 235] width 36 height 14
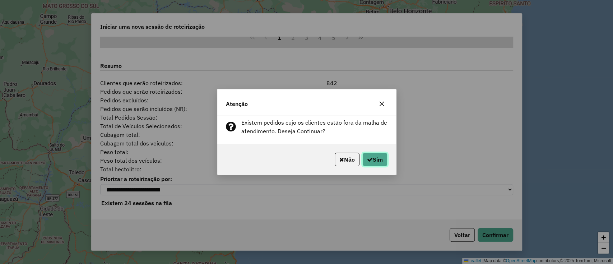
click at [375, 160] on button "Sim" at bounding box center [374, 159] width 25 height 14
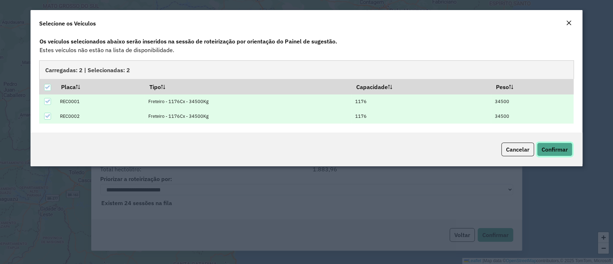
click at [556, 150] on span "Confirmar" at bounding box center [554, 149] width 26 height 7
